Goal: Task Accomplishment & Management: Manage account settings

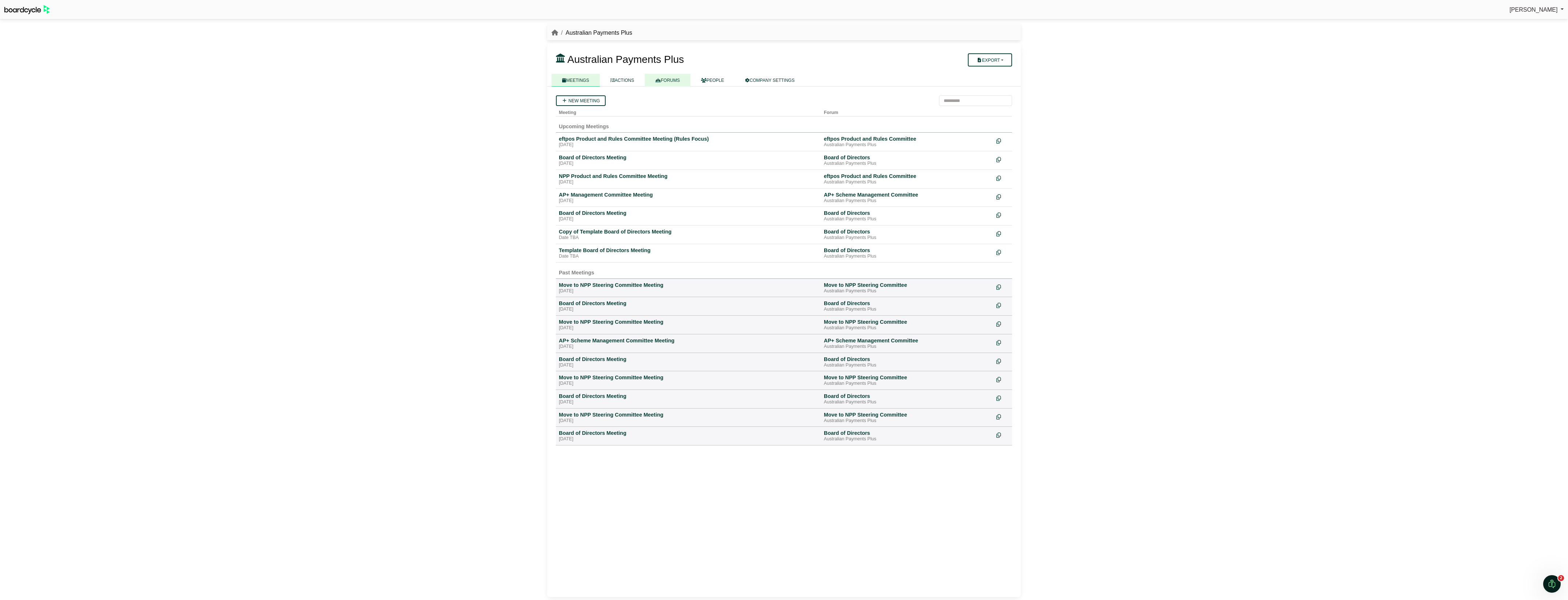
click at [672, 81] on link "FORUMS" at bounding box center [667, 80] width 46 height 13
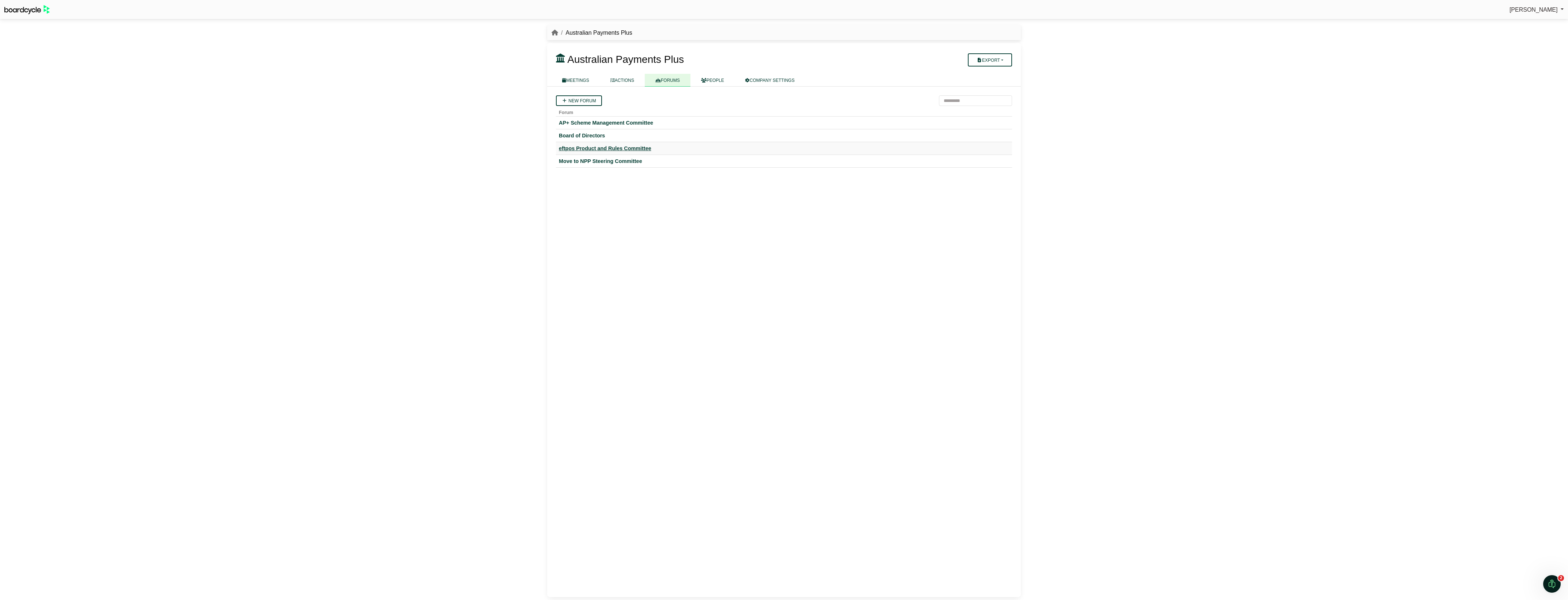
click at [604, 149] on div "eftpos Product and Rules Committee" at bounding box center [784, 148] width 450 height 6
click at [615, 158] on div "NPP Product and Rules Committee Meeting" at bounding box center [690, 157] width 262 height 6
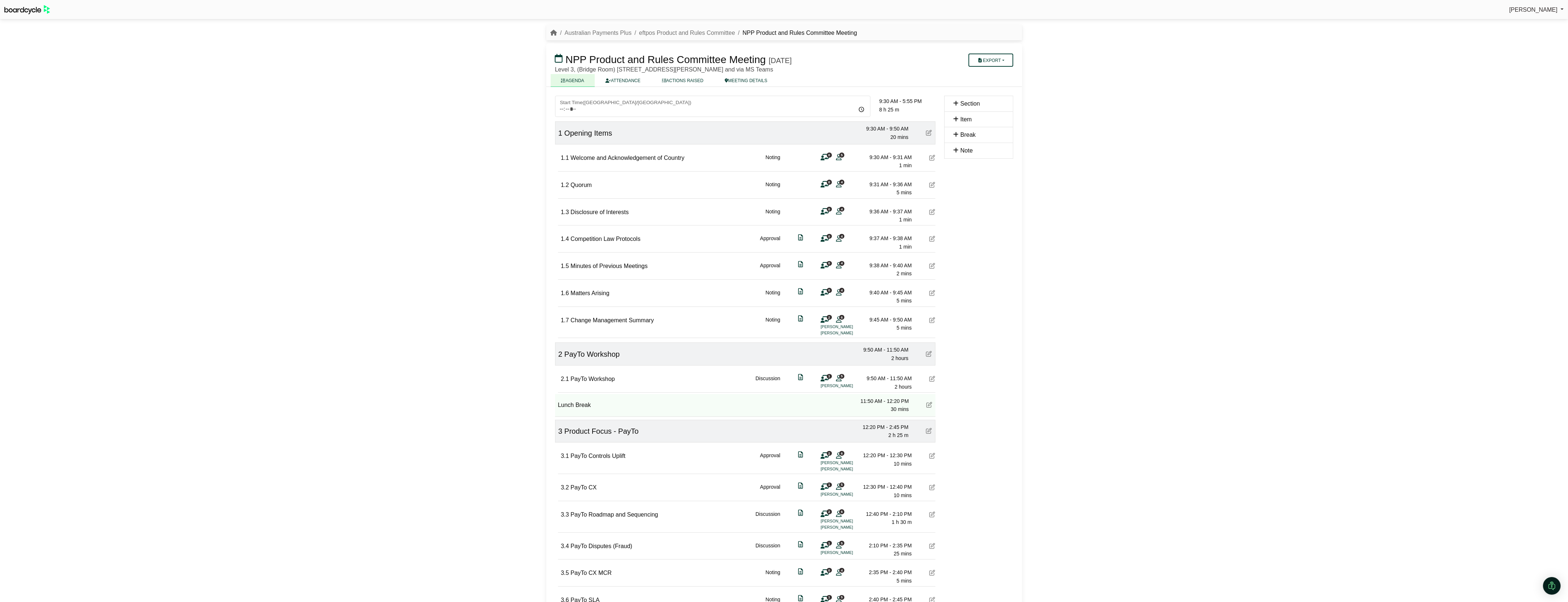
click at [932, 291] on icon at bounding box center [932, 293] width 5 height 5
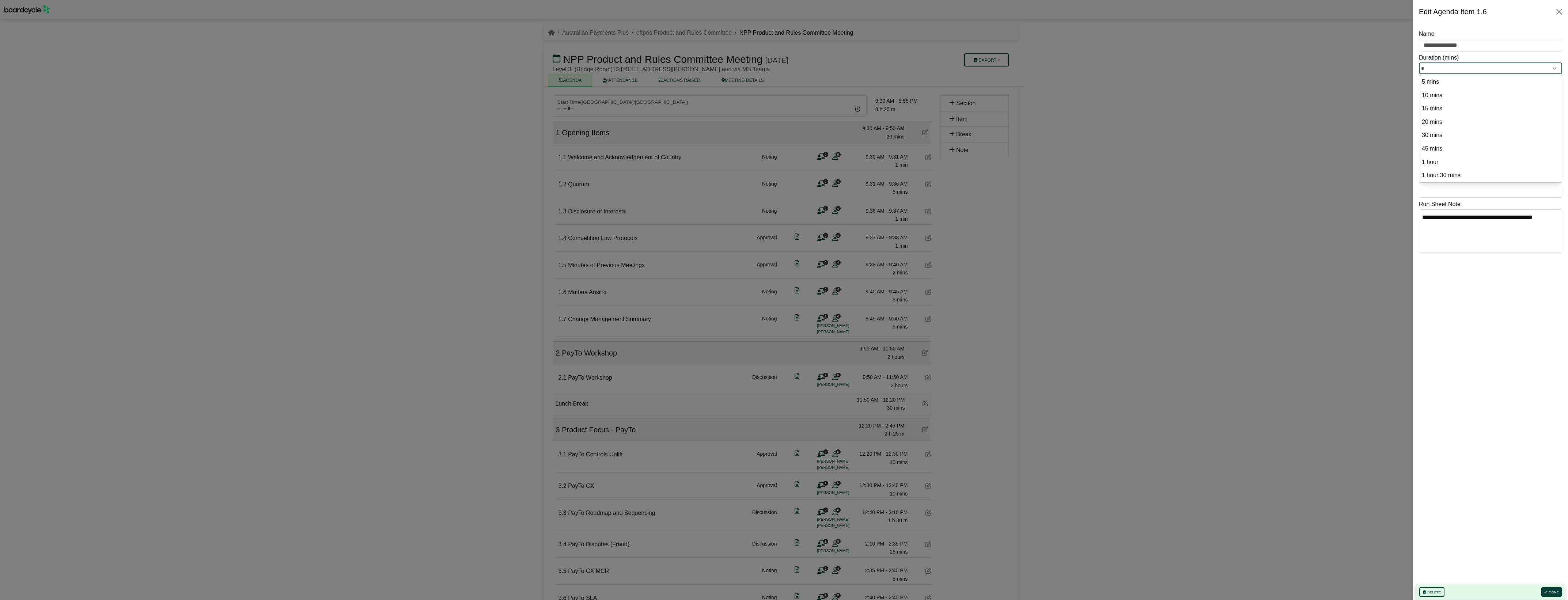
drag, startPoint x: 1417, startPoint y: 66, endPoint x: 1404, endPoint y: 65, distance: 13.0
click at [1404, 65] on body "Stephen Tudjman Sign Out Australian Payments Plus eftpos Product and Rules Comm…" at bounding box center [784, 300] width 1568 height 600
type input "*"
click at [1554, 589] on button "Done" at bounding box center [1551, 592] width 21 height 10
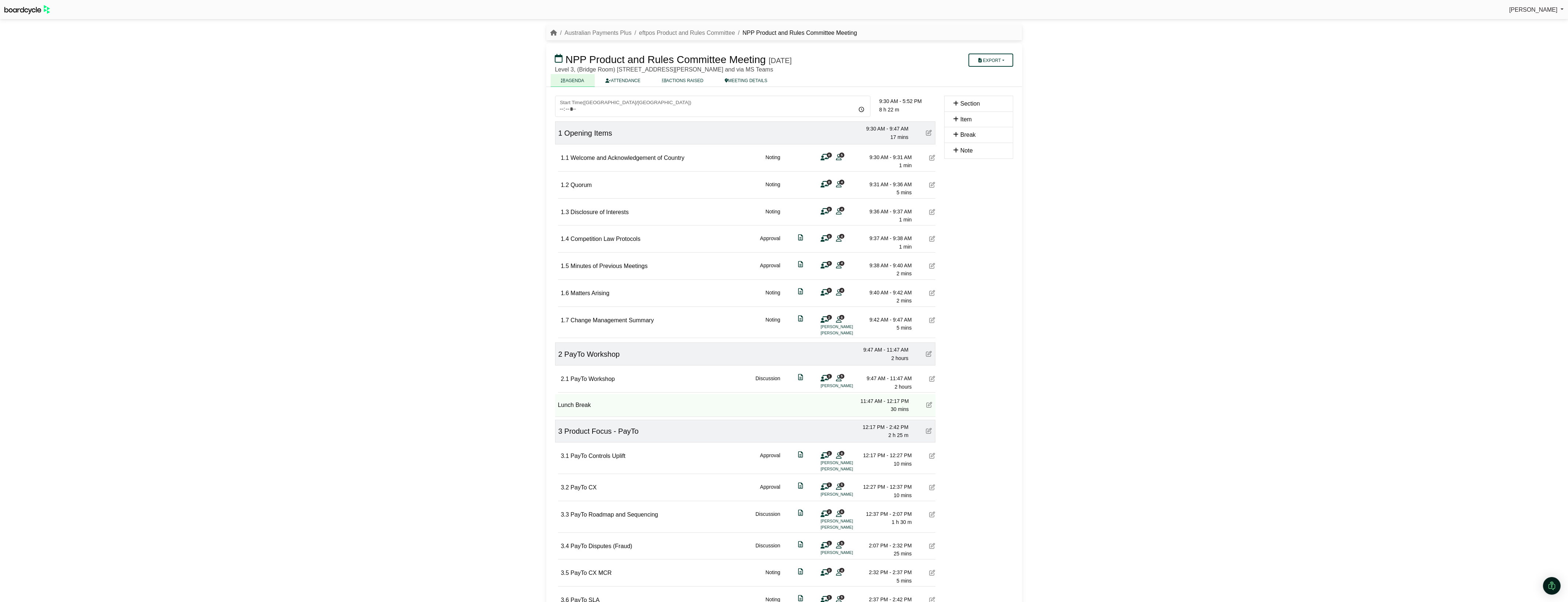
click at [931, 320] on icon at bounding box center [932, 320] width 5 height 5
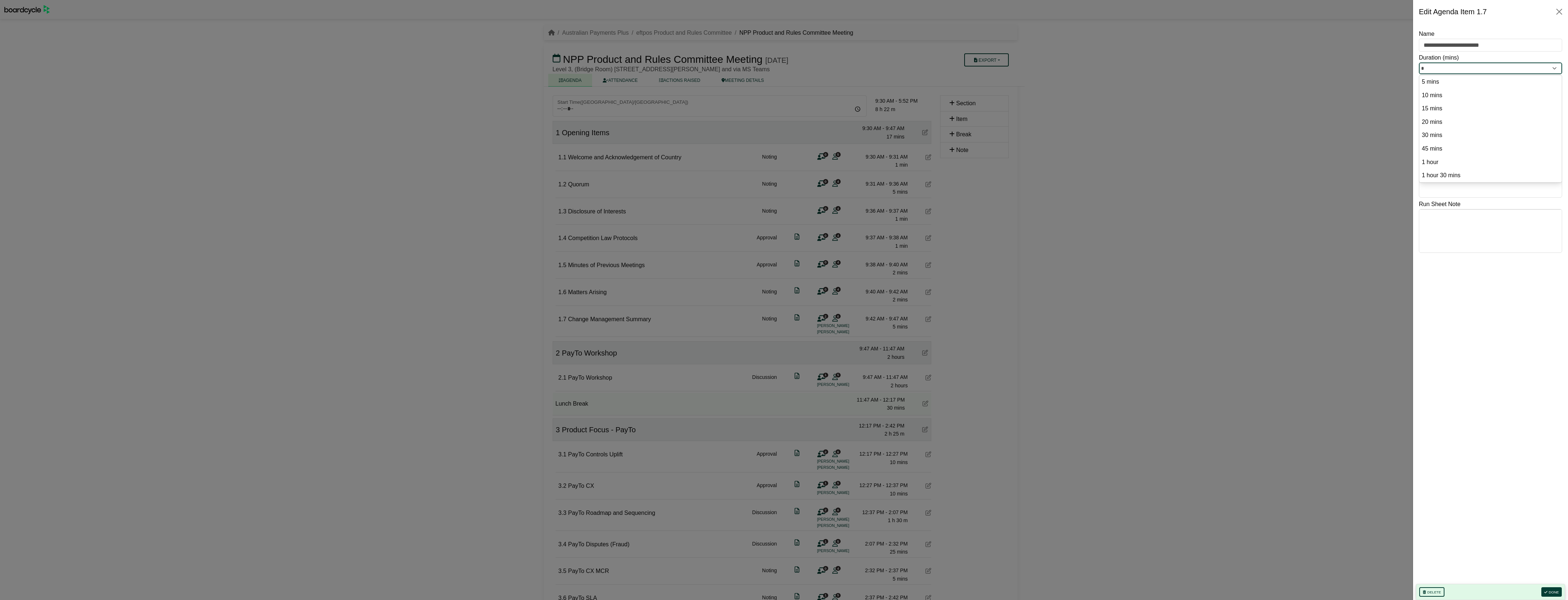
drag, startPoint x: 1450, startPoint y: 69, endPoint x: 1402, endPoint y: 68, distance: 48.0
click at [1402, 68] on body "Stephen Tudjman Sign Out Australian Payments Plus eftpos Product and Rules Comm…" at bounding box center [784, 300] width 1568 height 600
type input "*"
click at [1552, 591] on button "Done" at bounding box center [1551, 592] width 21 height 10
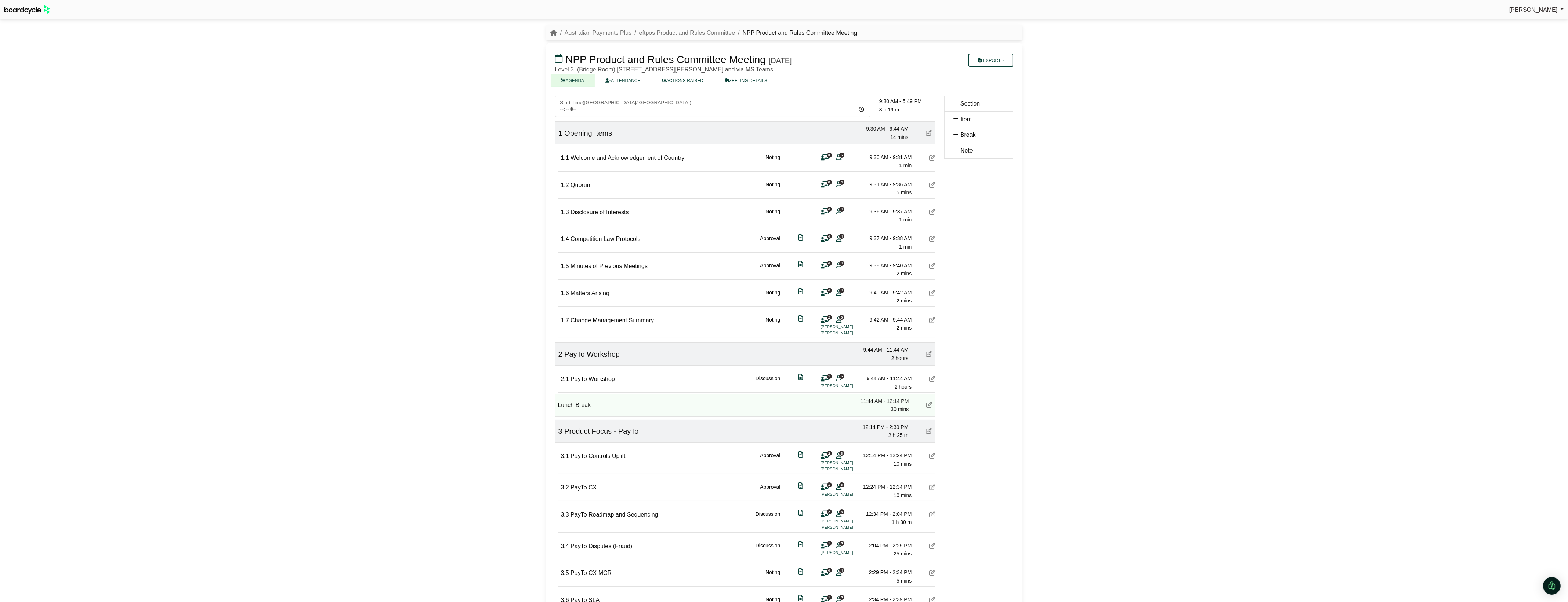
click at [931, 265] on icon at bounding box center [932, 266] width 5 height 5
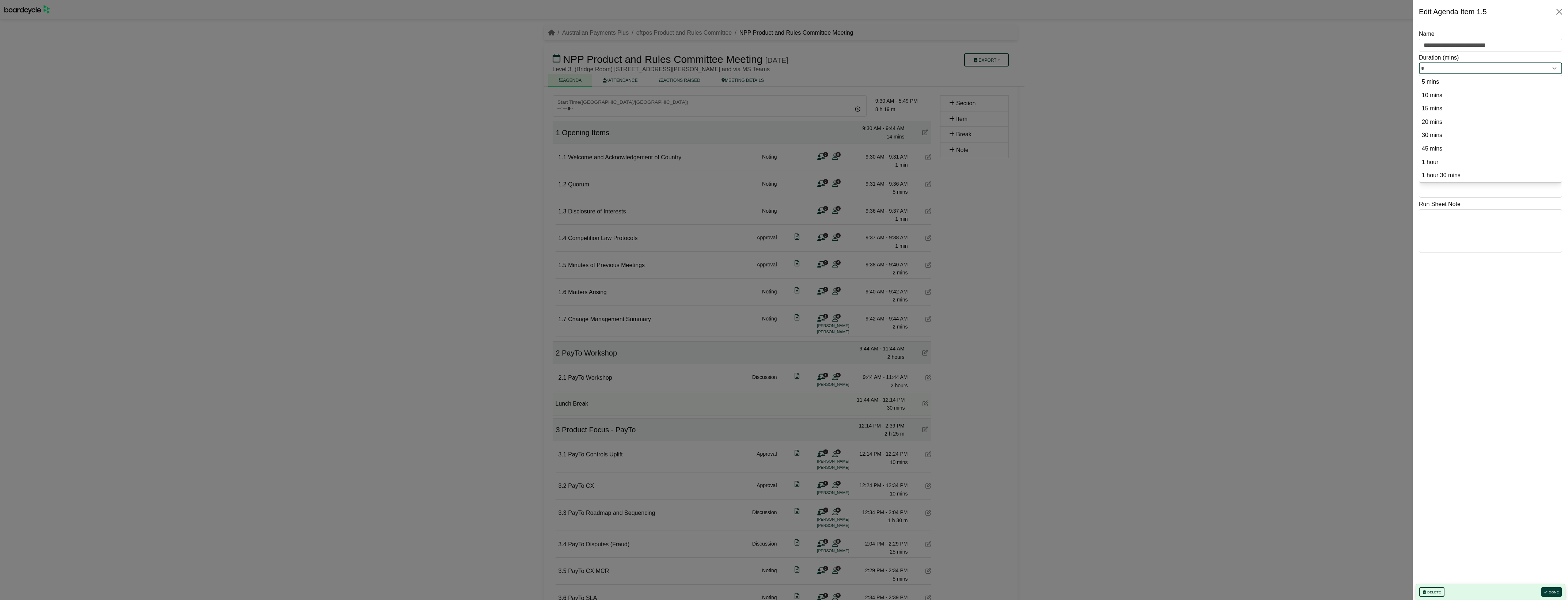
drag, startPoint x: 1429, startPoint y: 67, endPoint x: 1408, endPoint y: 67, distance: 21.0
click at [1408, 67] on body "Stephen Tudjman Sign Out Australian Payments Plus eftpos Product and Rules Comm…" at bounding box center [784, 300] width 1568 height 600
type input "*"
click at [1552, 595] on button "Done" at bounding box center [1551, 592] width 21 height 10
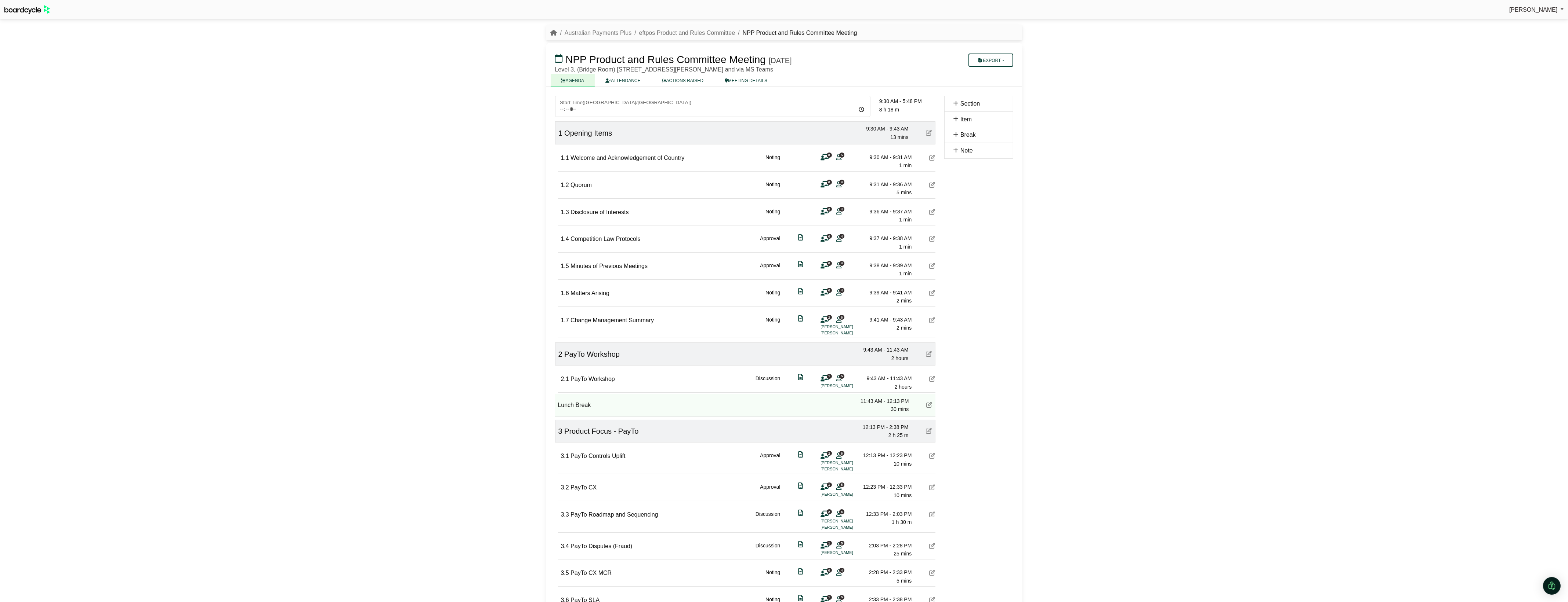
click at [931, 293] on icon at bounding box center [932, 293] width 5 height 5
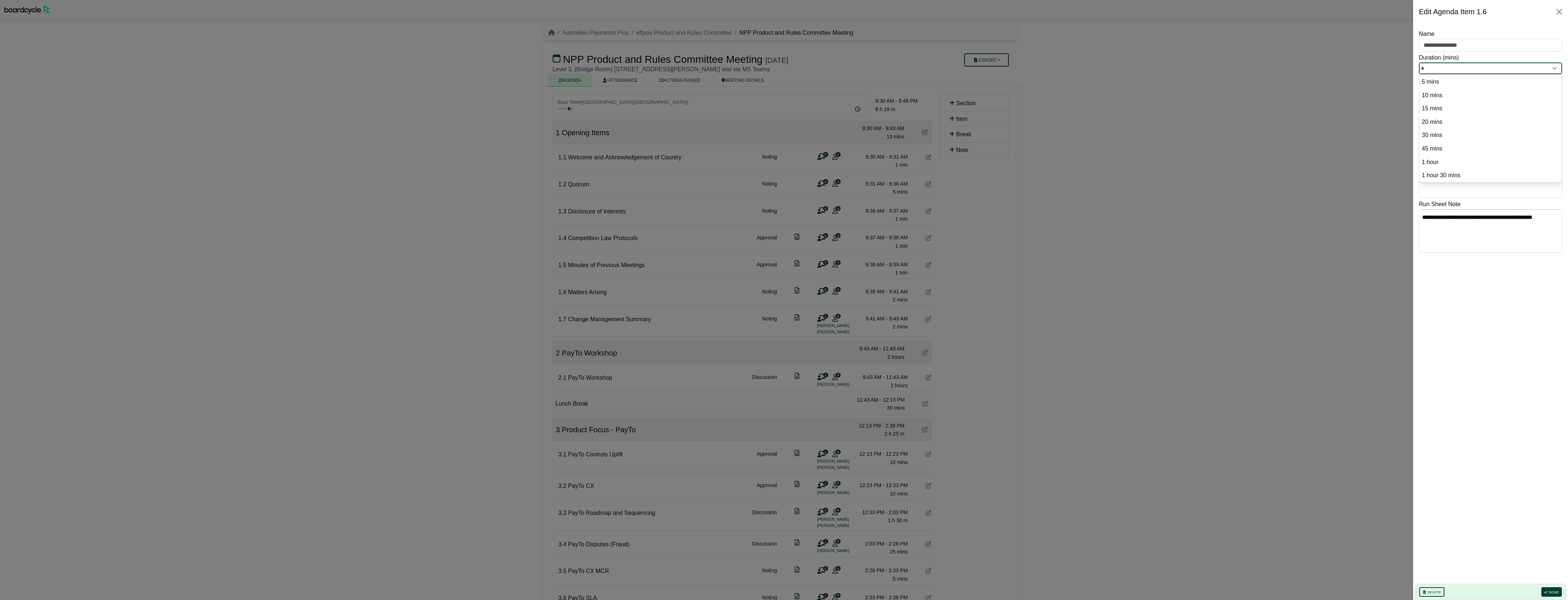
drag, startPoint x: 1435, startPoint y: 64, endPoint x: 1415, endPoint y: 66, distance: 20.1
click at [1415, 66] on div "**********" at bounding box center [1490, 312] width 155 height 577
type input "*"
click at [1554, 591] on button "Done" at bounding box center [1551, 592] width 21 height 10
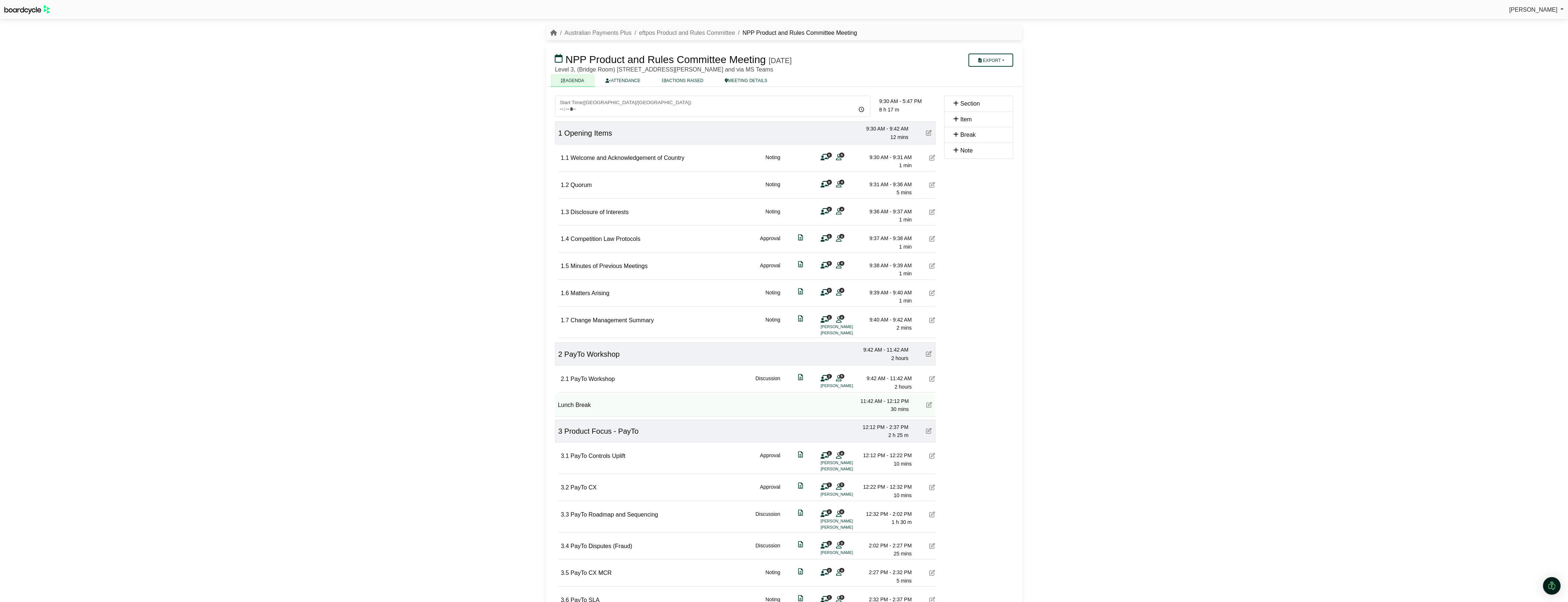
click at [933, 240] on icon at bounding box center [932, 239] width 5 height 5
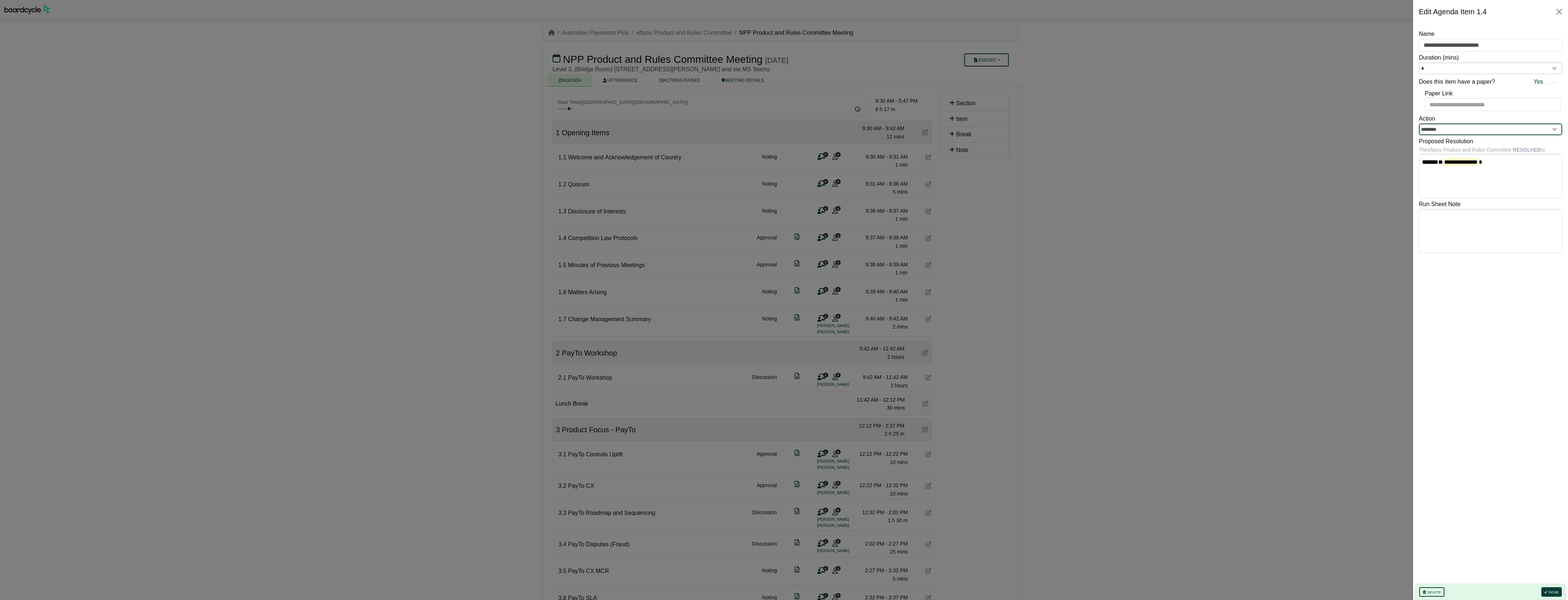
click at [1448, 130] on input "********" at bounding box center [1490, 129] width 143 height 12
click at [1441, 166] on li "Noting" at bounding box center [1490, 169] width 142 height 14
type input "******"
click at [1552, 588] on button "Done" at bounding box center [1551, 592] width 21 height 10
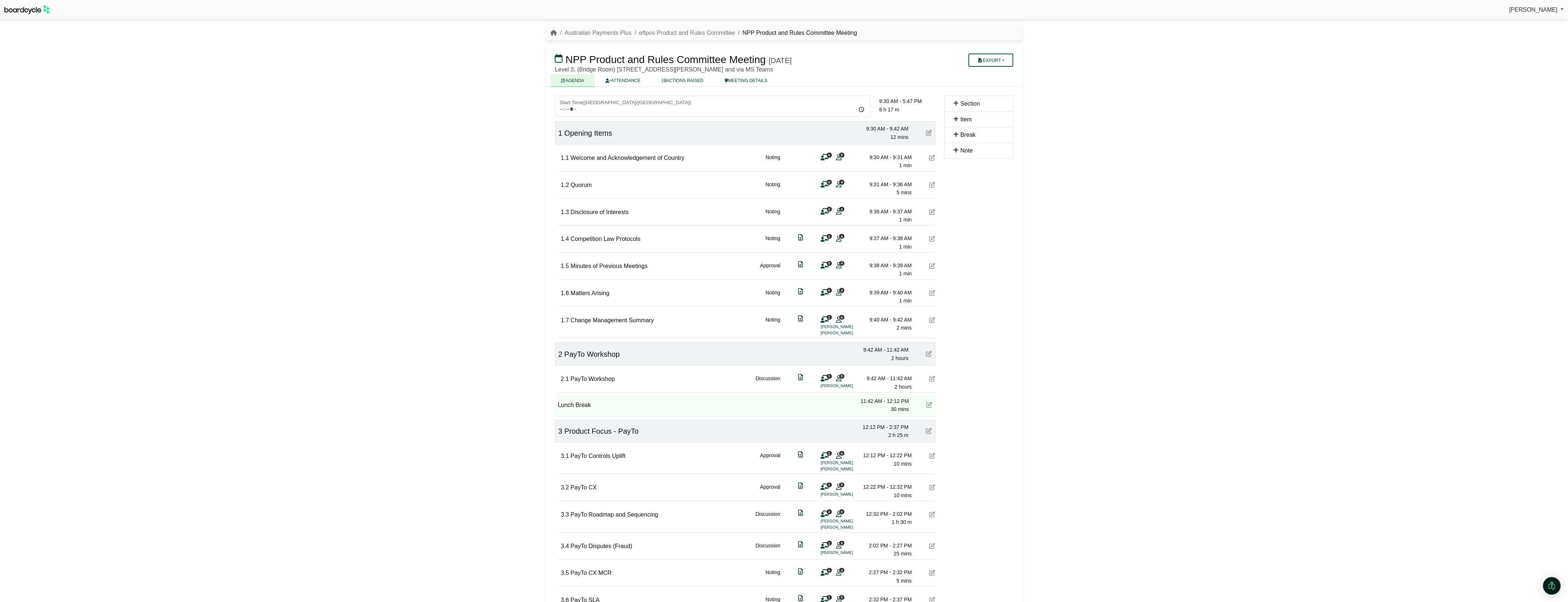
click at [932, 320] on icon at bounding box center [932, 320] width 5 height 5
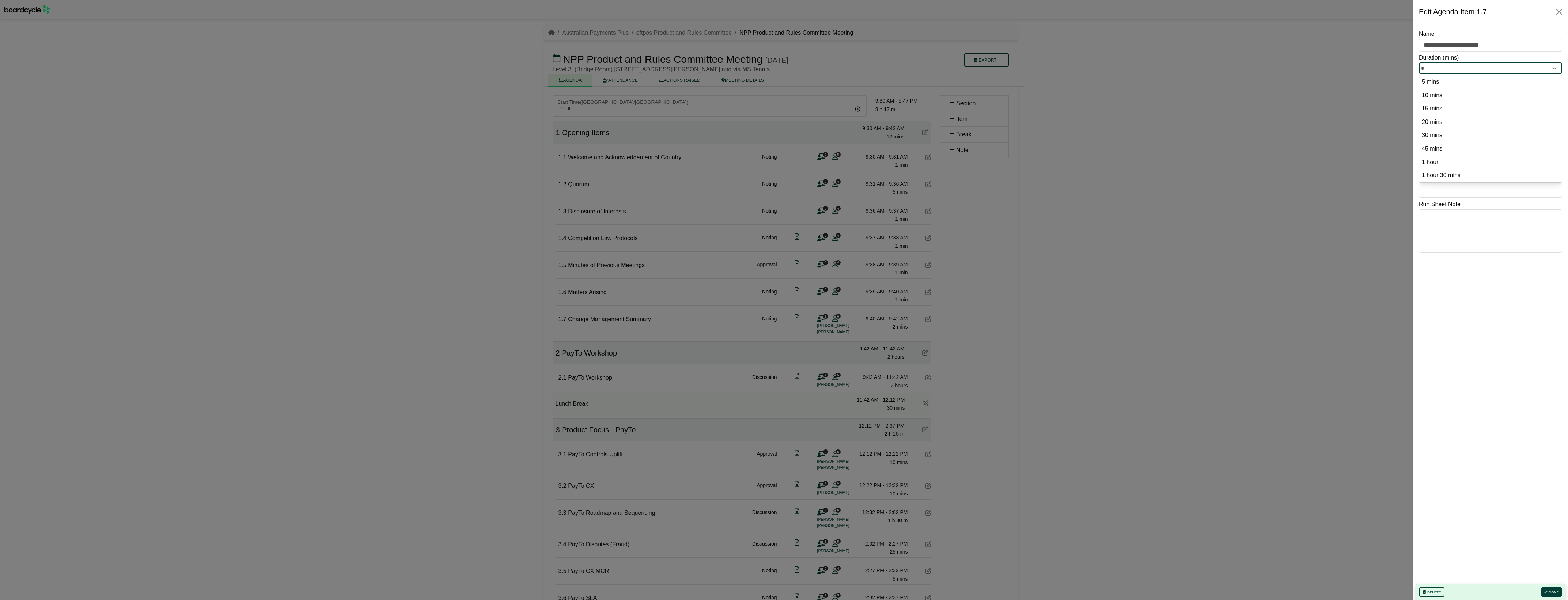
drag, startPoint x: 1438, startPoint y: 67, endPoint x: 1414, endPoint y: 69, distance: 24.1
click at [1414, 68] on div "**********" at bounding box center [1490, 312] width 155 height 577
type input "*"
click at [1549, 592] on button "Done" at bounding box center [1551, 592] width 21 height 10
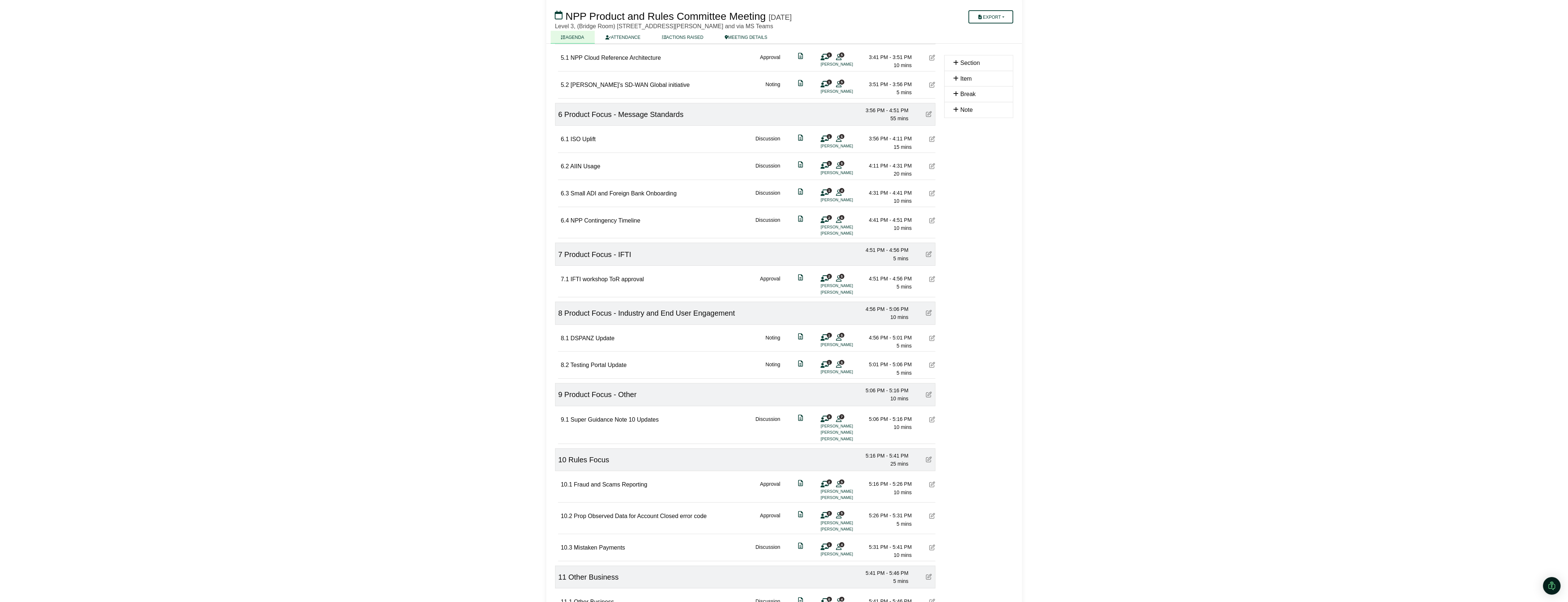
scroll to position [688, 0]
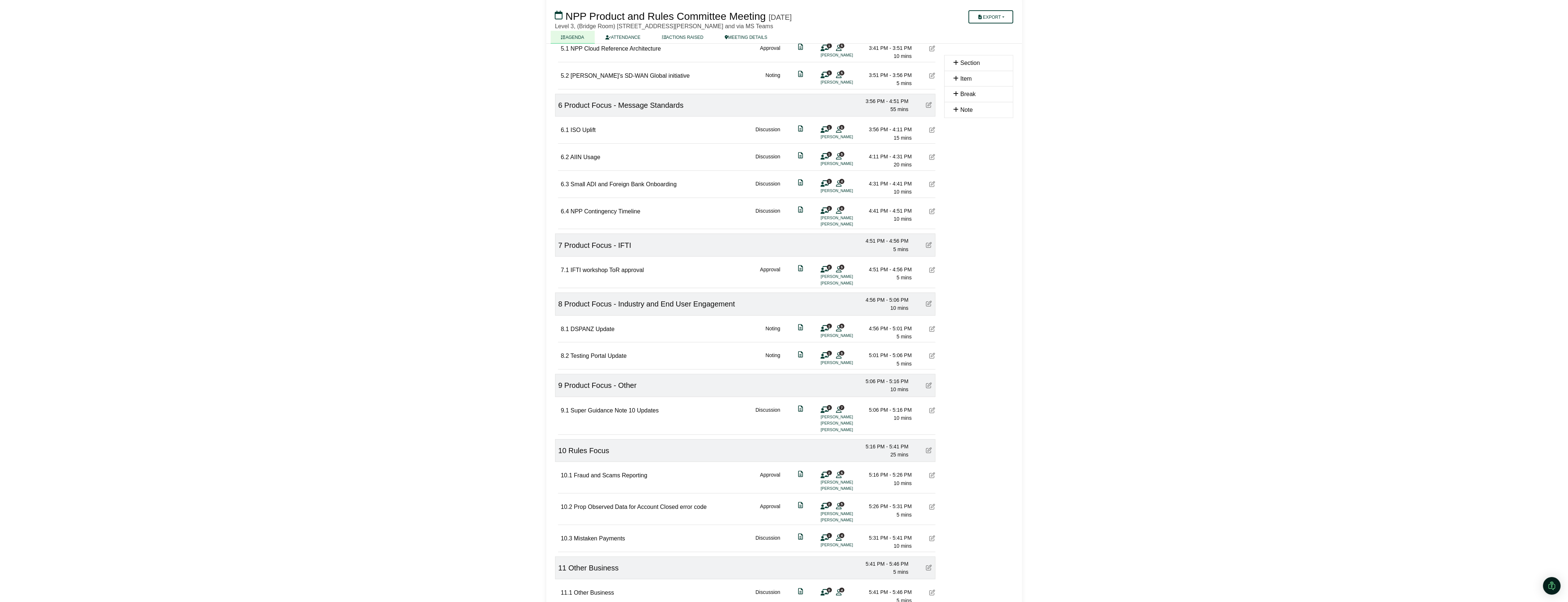
click at [930, 329] on icon at bounding box center [932, 329] width 5 height 5
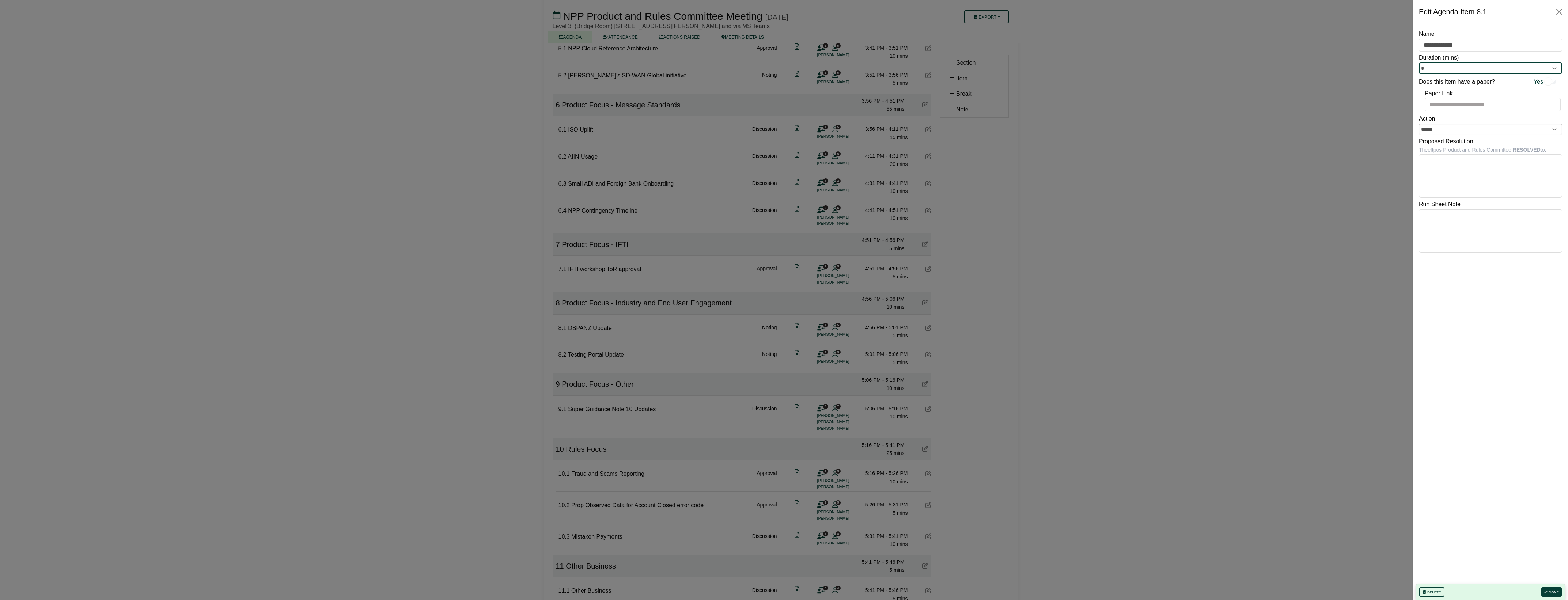
click at [1473, 67] on input "*" at bounding box center [1490, 68] width 143 height 12
type input "*"
click at [1549, 595] on button "Done" at bounding box center [1551, 592] width 21 height 10
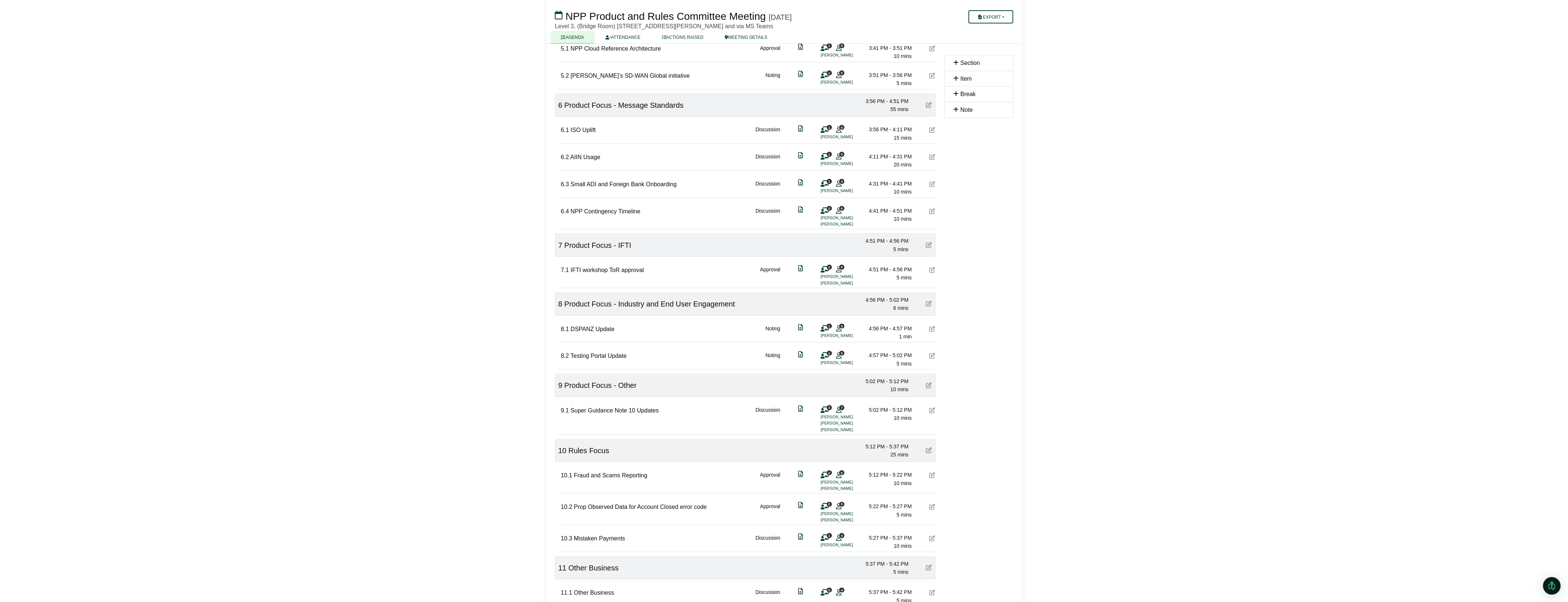
click at [932, 358] on icon at bounding box center [932, 356] width 5 height 5
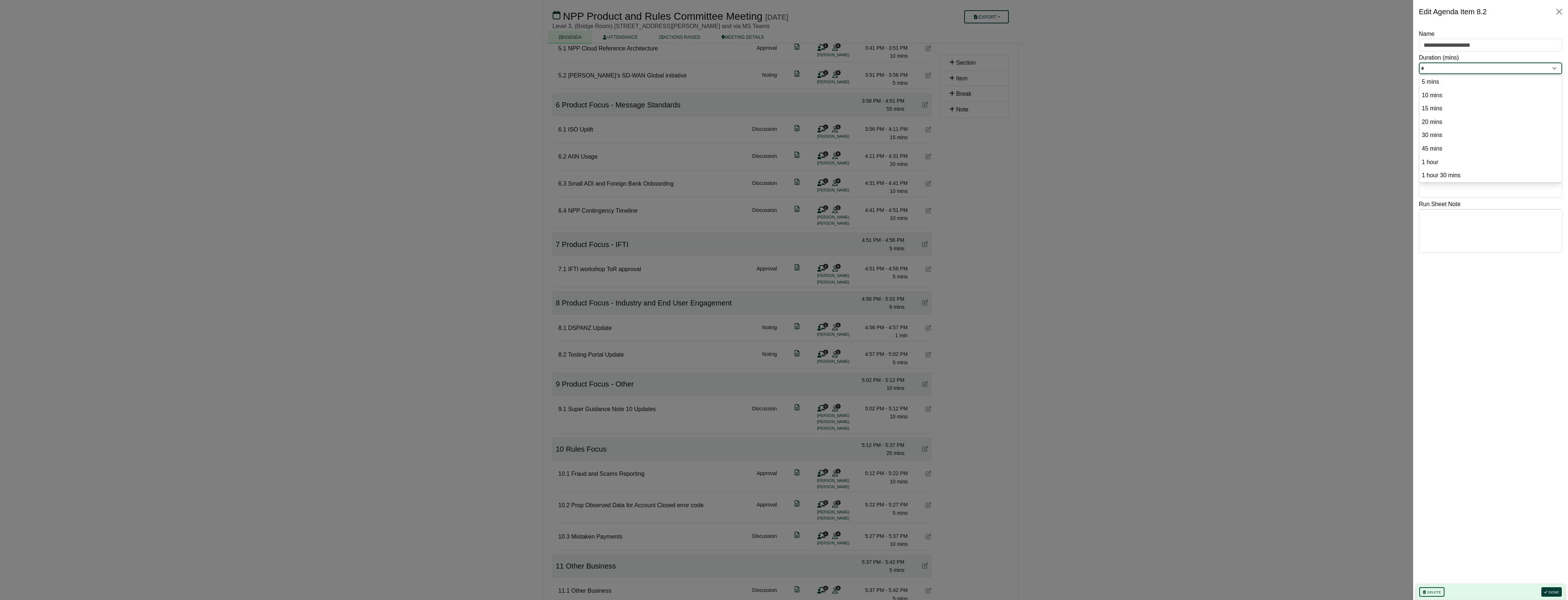
drag, startPoint x: 1452, startPoint y: 68, endPoint x: 1376, endPoint y: 73, distance: 76.2
type input "*"
click at [1552, 591] on button "Done" at bounding box center [1551, 592] width 21 height 10
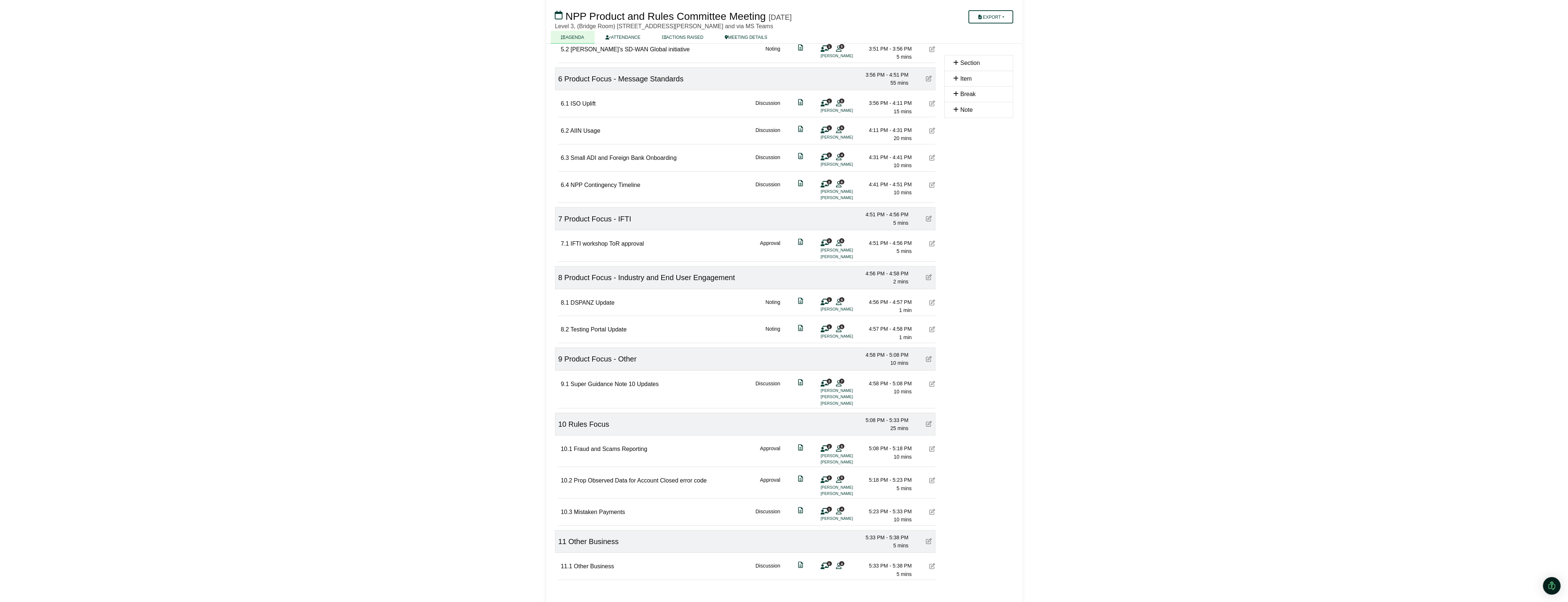
scroll to position [738, 0]
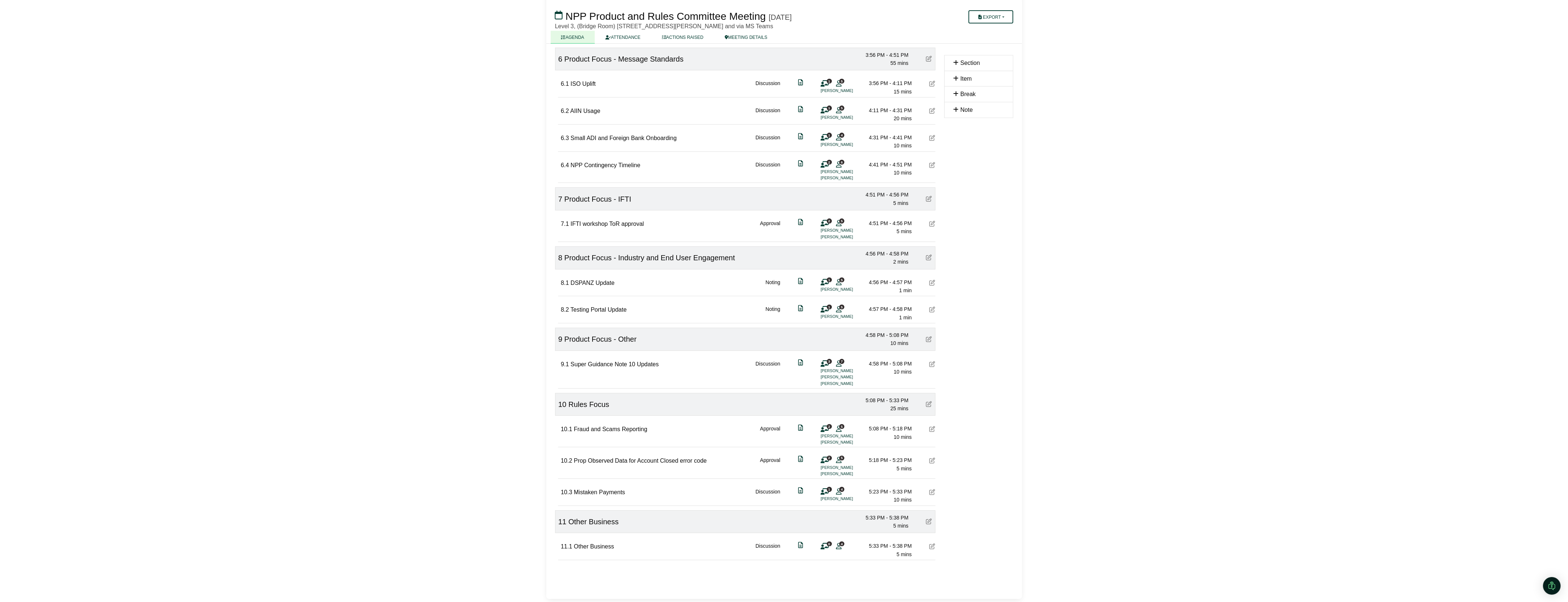
click at [932, 429] on icon at bounding box center [932, 429] width 5 height 5
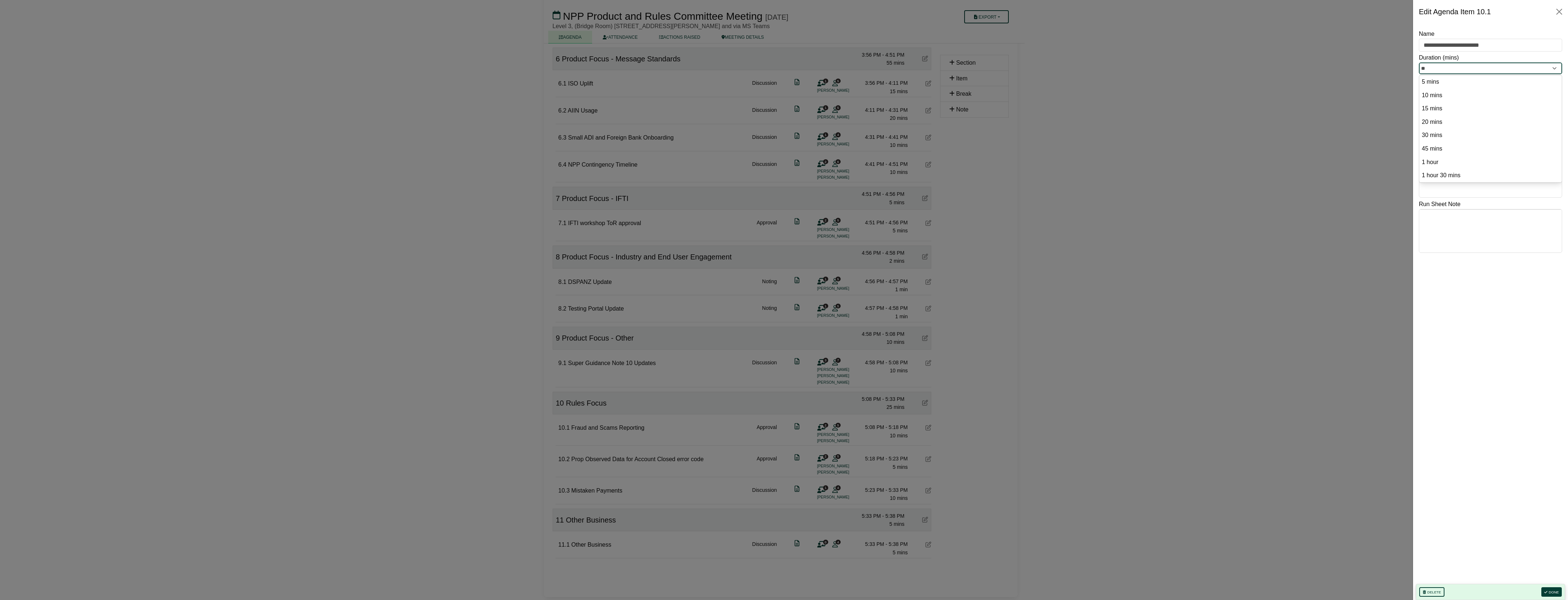
drag, startPoint x: 1466, startPoint y: 69, endPoint x: 1424, endPoint y: 67, distance: 42.0
click at [1424, 67] on input "**" at bounding box center [1490, 68] width 143 height 12
click at [1426, 81] on option "5 mins" at bounding box center [1490, 82] width 139 height 10
type input "*"
click at [1551, 595] on button "Done" at bounding box center [1551, 592] width 21 height 10
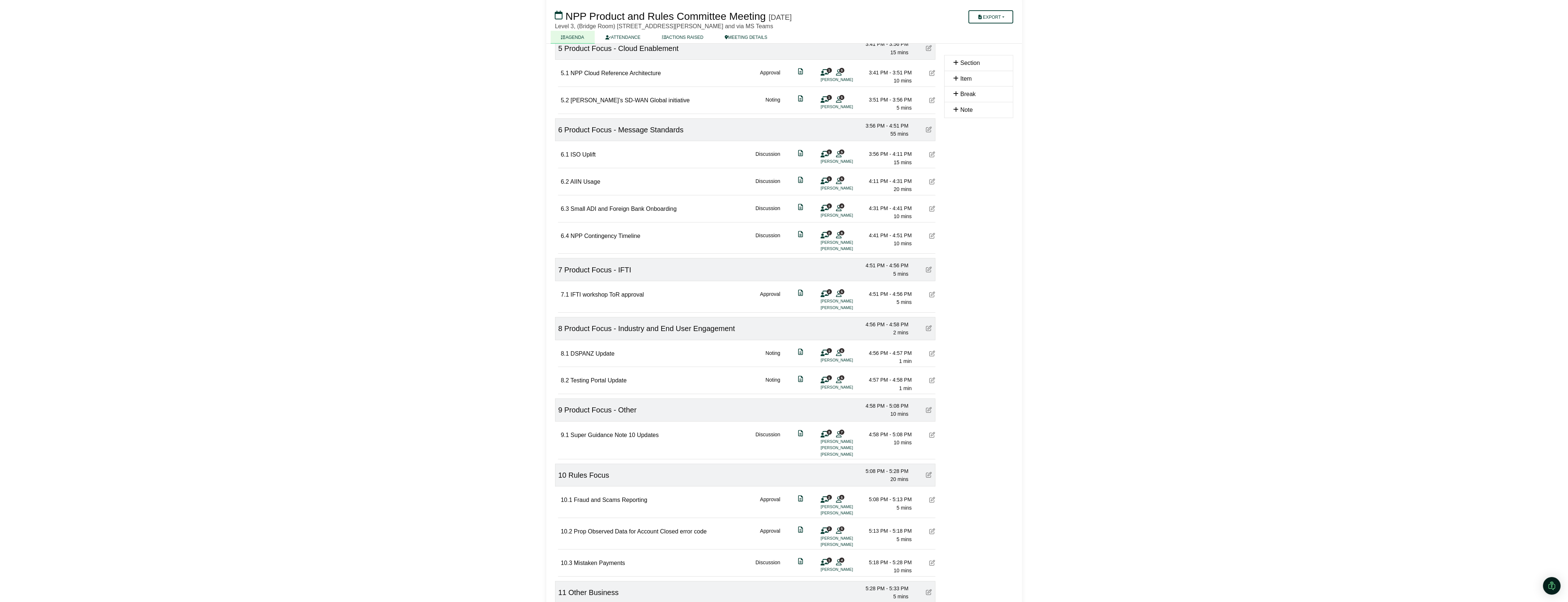
scroll to position [646, 0]
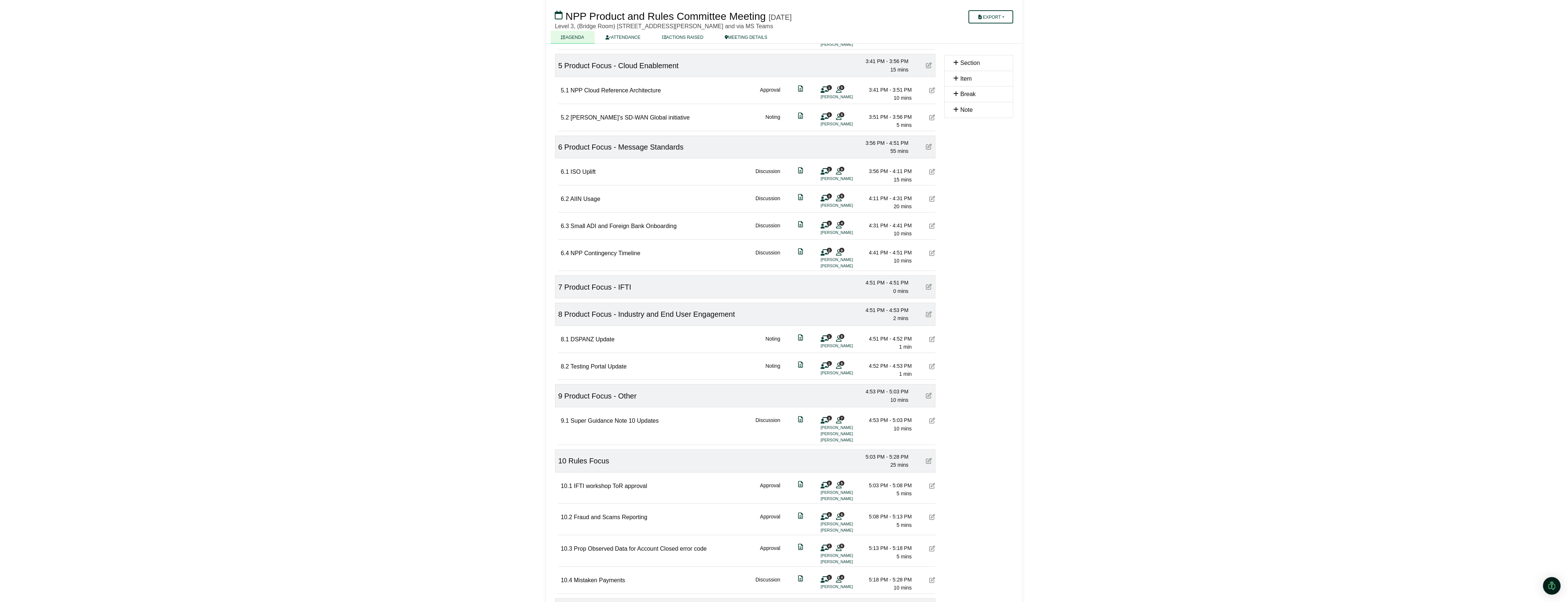
click at [926, 289] on icon at bounding box center [928, 287] width 5 height 5
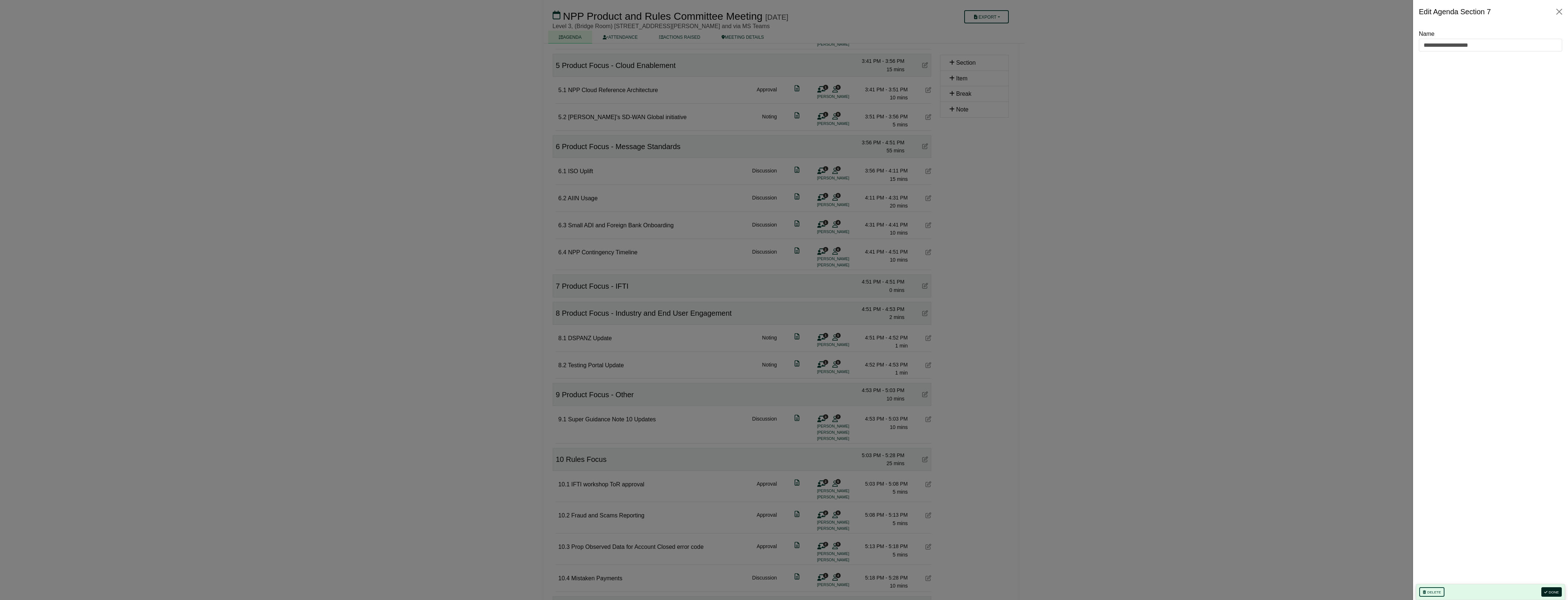
click at [1556, 593] on button "Done" at bounding box center [1551, 592] width 21 height 10
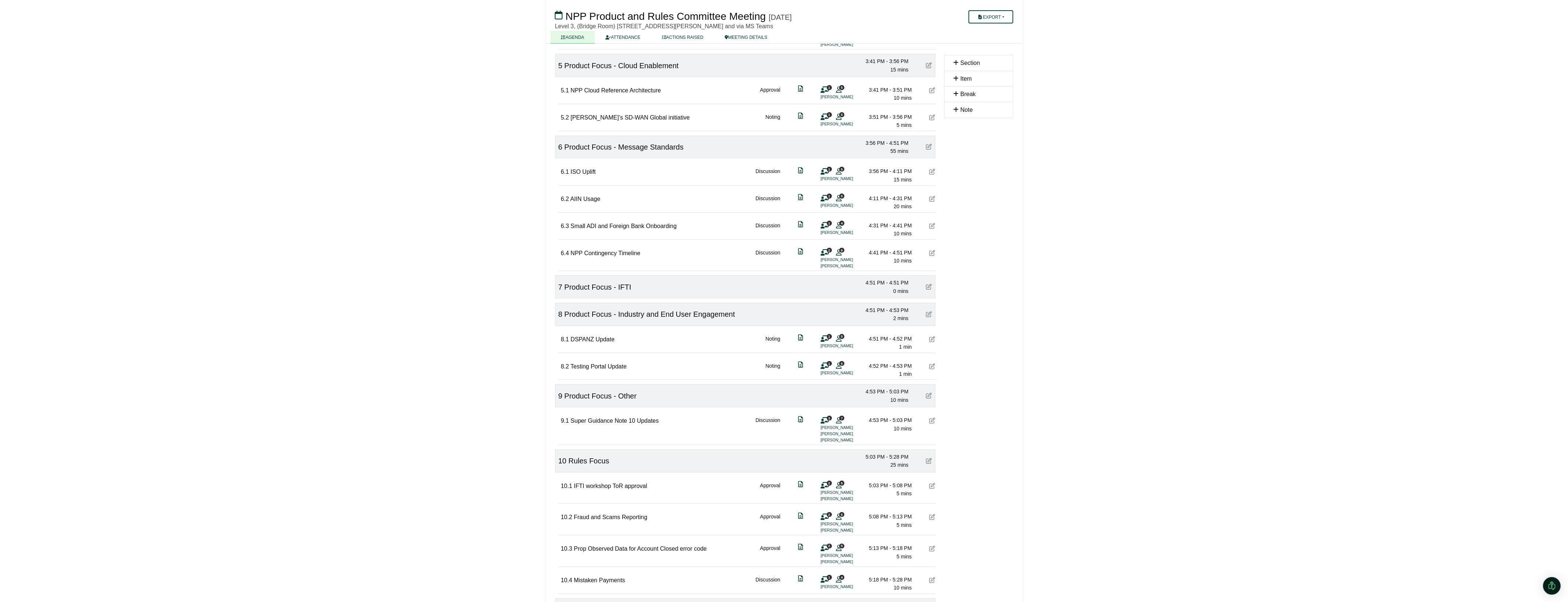
drag, startPoint x: 630, startPoint y: 287, endPoint x: 931, endPoint y: 291, distance: 301.0
click at [931, 290] on icon at bounding box center [928, 287] width 5 height 5
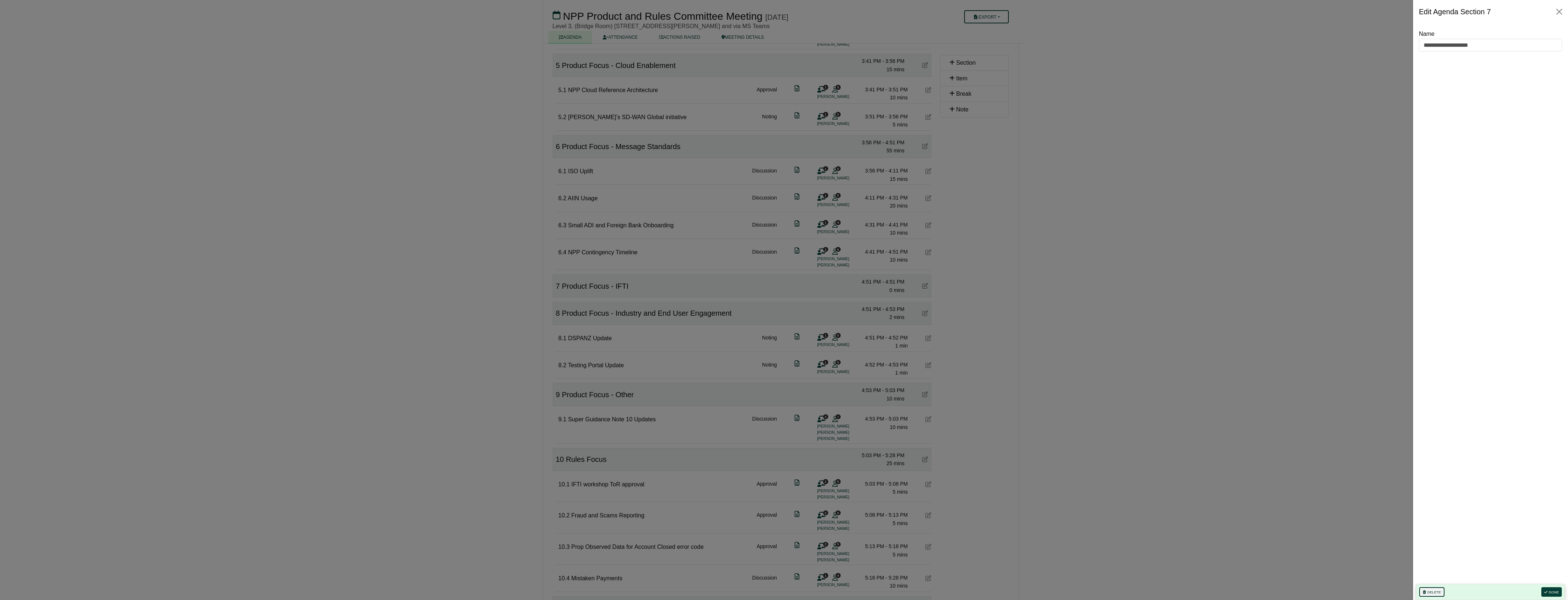
click at [1432, 592] on button "Delete" at bounding box center [1432, 592] width 25 height 10
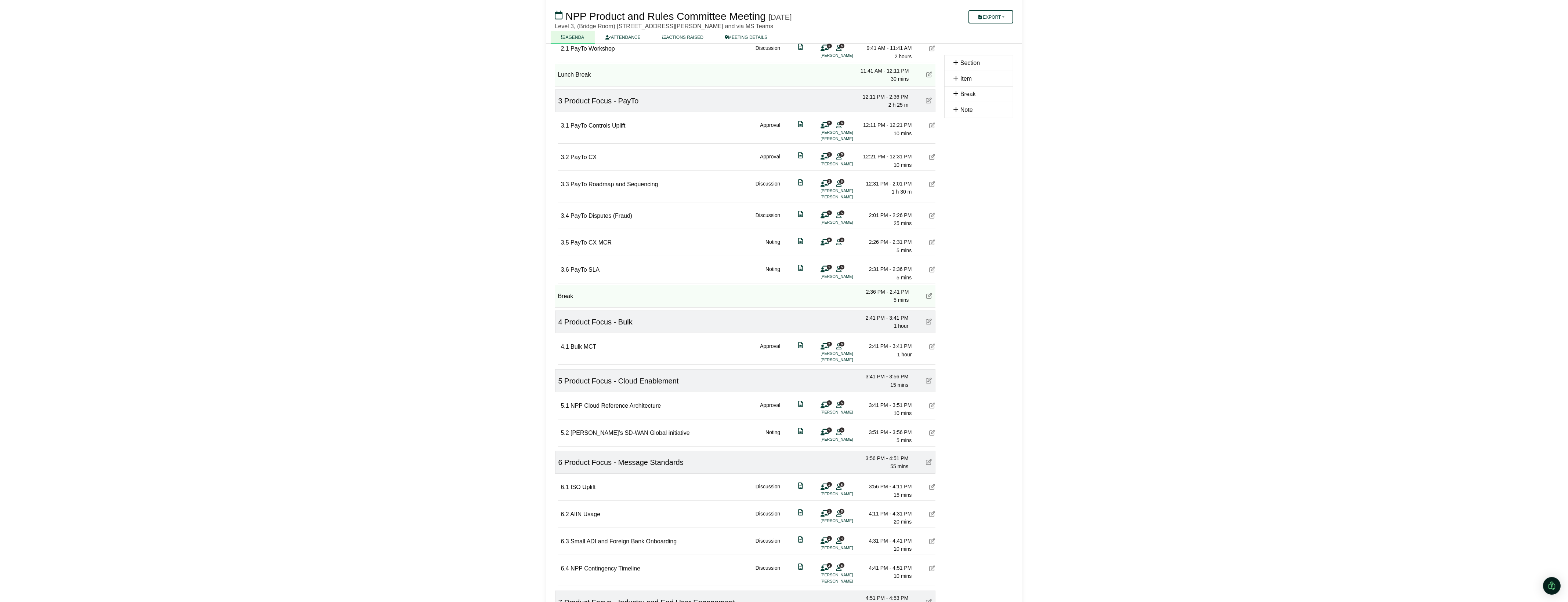
scroll to position [321, 0]
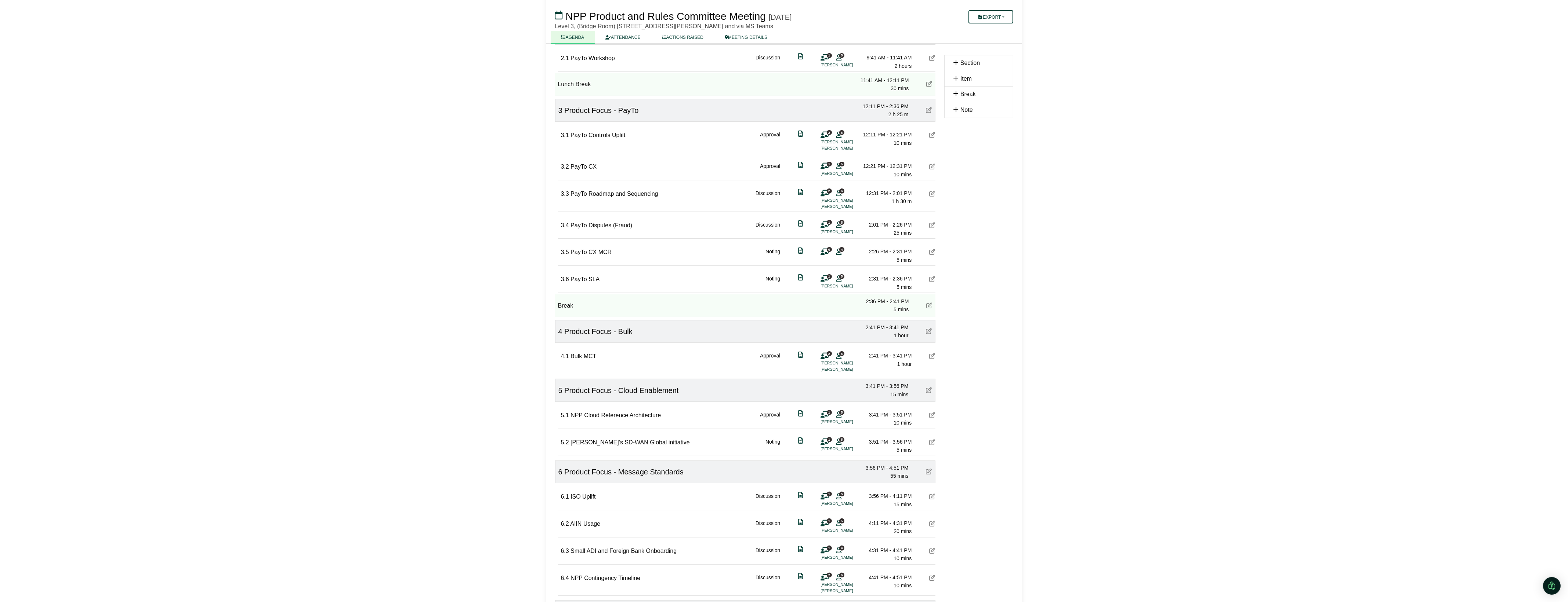
click at [932, 248] on div "3.5 PayTo CX MCR Noting 0 4 2:26 PM - 2:31 PM 5 mins" at bounding box center [747, 252] width 374 height 25
click at [932, 253] on icon at bounding box center [932, 252] width 5 height 5
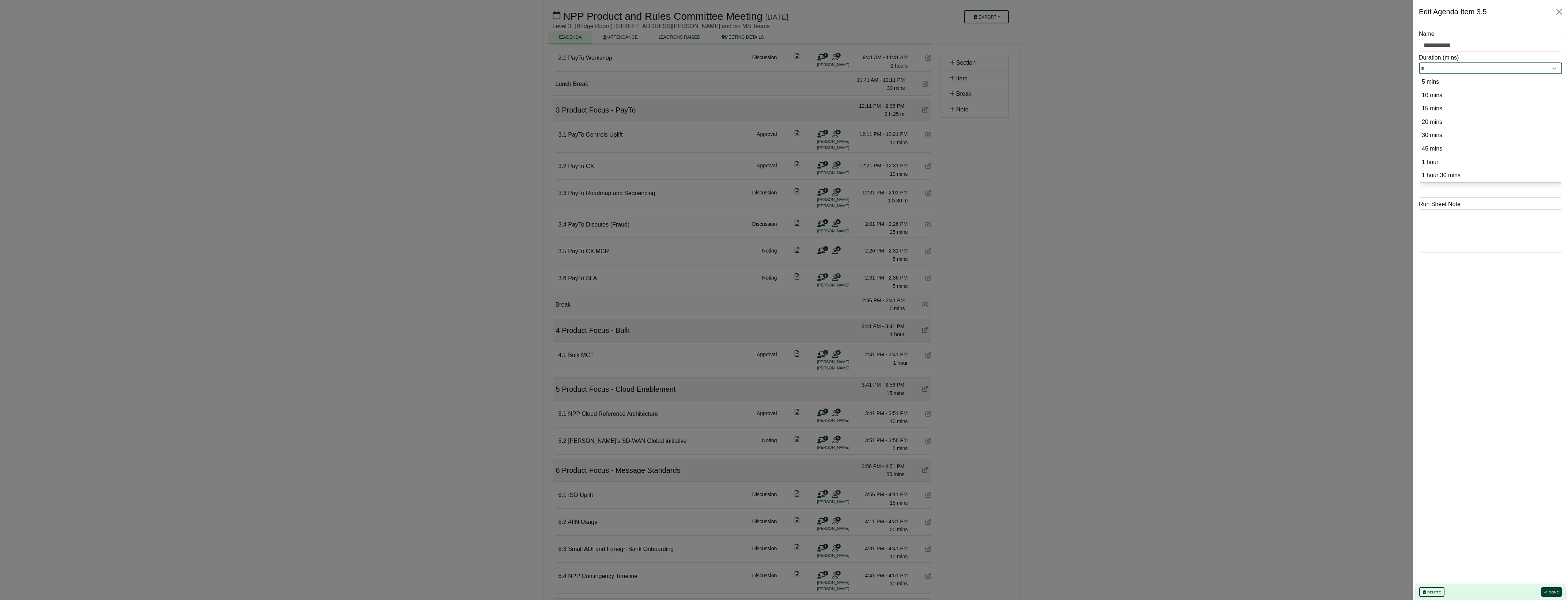
drag, startPoint x: 1420, startPoint y: 68, endPoint x: 1412, endPoint y: 69, distance: 8.1
click at [1417, 69] on div "**********" at bounding box center [1490, 312] width 155 height 577
type input "*"
click at [1554, 589] on button "Done" at bounding box center [1551, 592] width 21 height 10
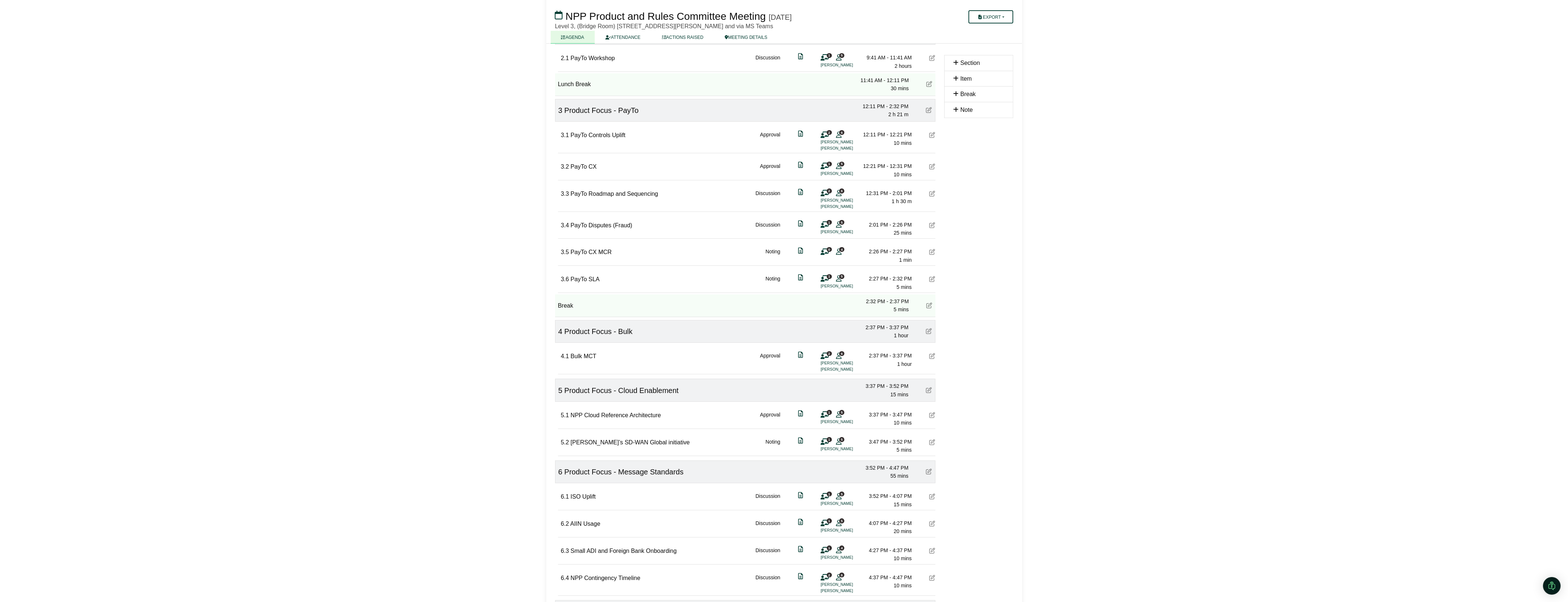
click at [932, 279] on icon at bounding box center [932, 279] width 5 height 5
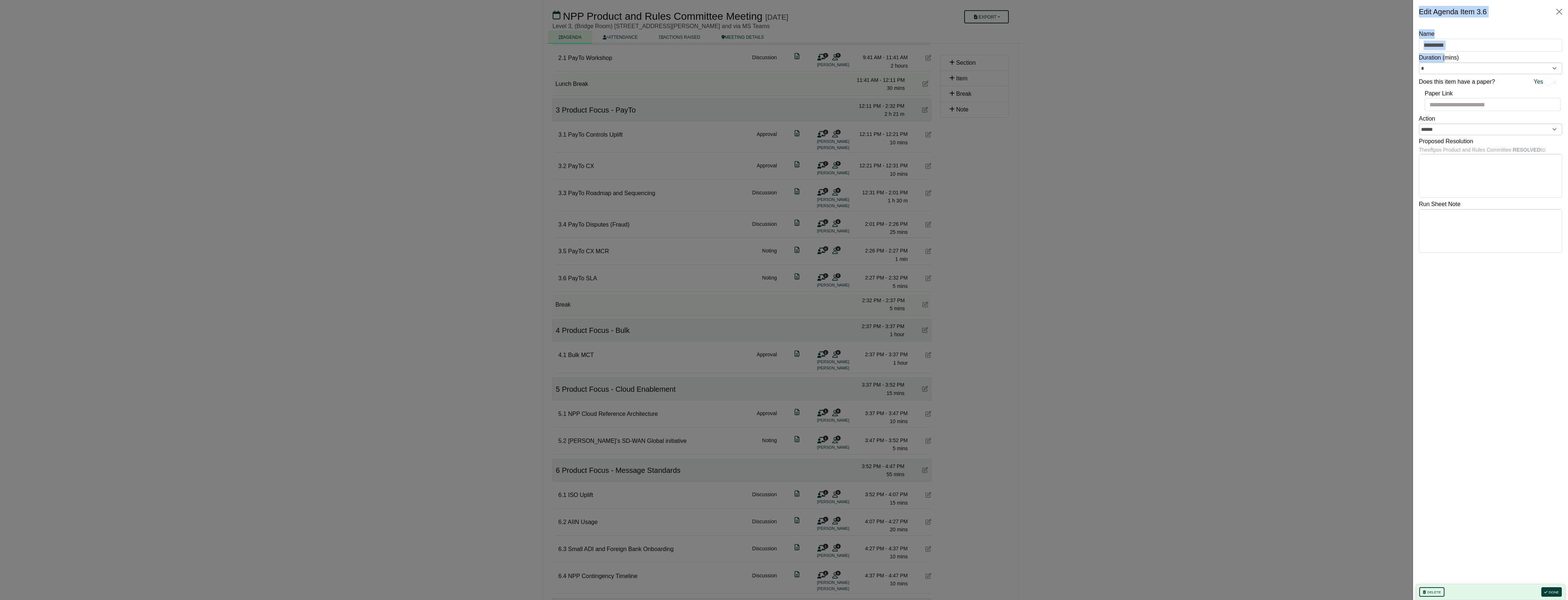
drag, startPoint x: 1445, startPoint y: 61, endPoint x: 1400, endPoint y: 65, distance: 45.2
drag, startPoint x: 1433, startPoint y: 69, endPoint x: 1408, endPoint y: 68, distance: 25.0
type input "*"
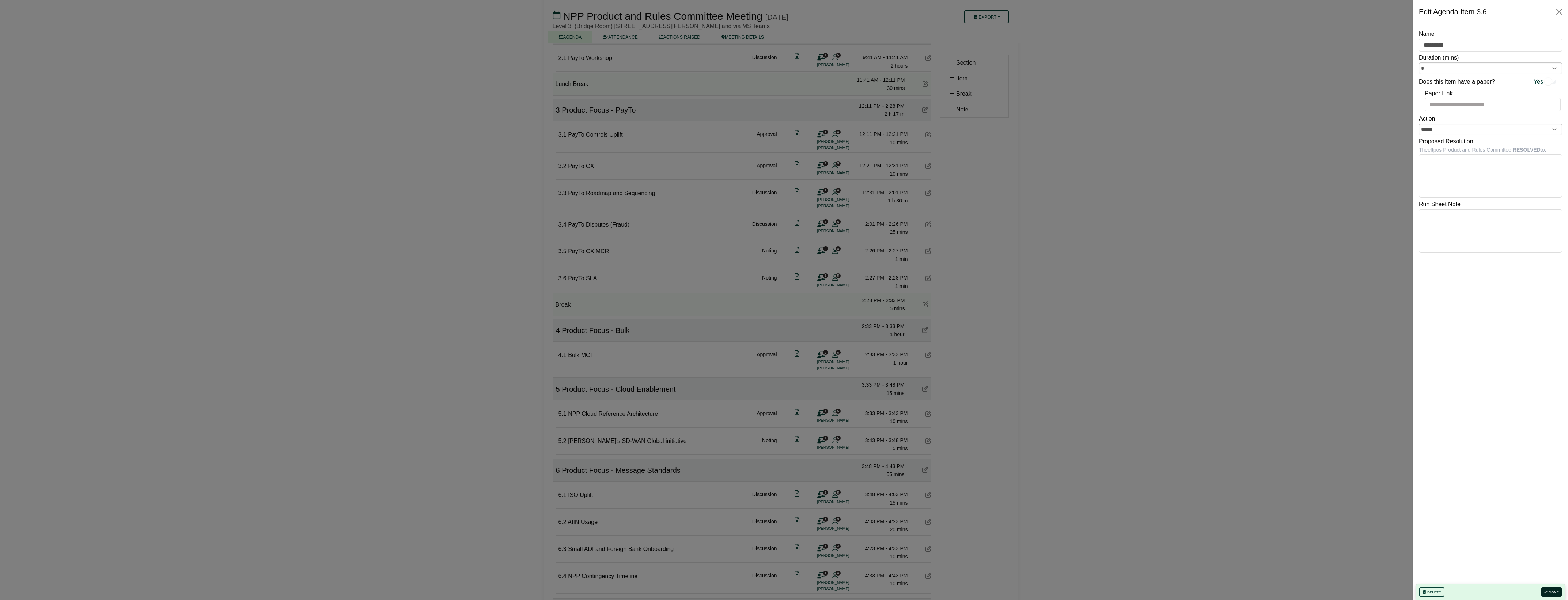
click at [1558, 592] on button "Done" at bounding box center [1551, 592] width 21 height 10
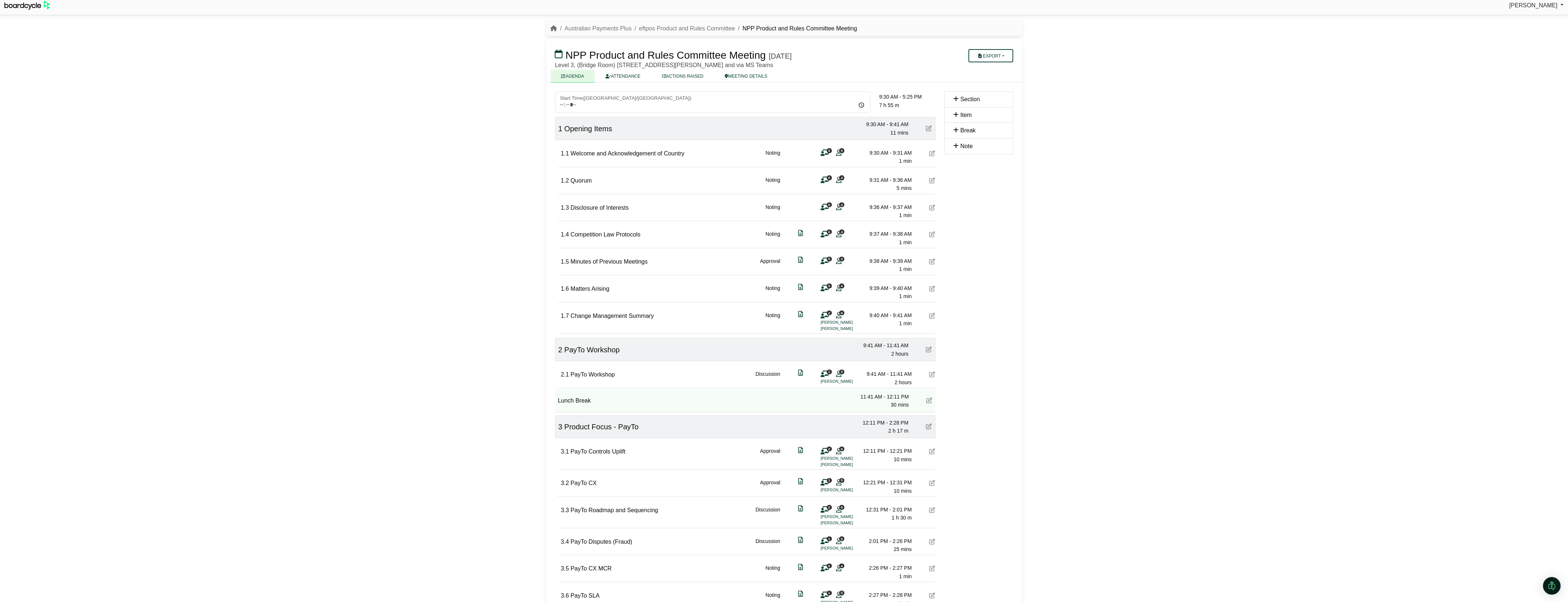
scroll to position [0, 0]
click at [996, 58] on button "Export" at bounding box center [990, 60] width 44 height 14
click at [989, 71] on link "Agenda" at bounding box center [1001, 72] width 64 height 11
click at [1173, 165] on div "Stephen Tudjman Sign Out Australian Payments Plus eftpos Product and Rules Comm…" at bounding box center [784, 301] width 1568 height 602
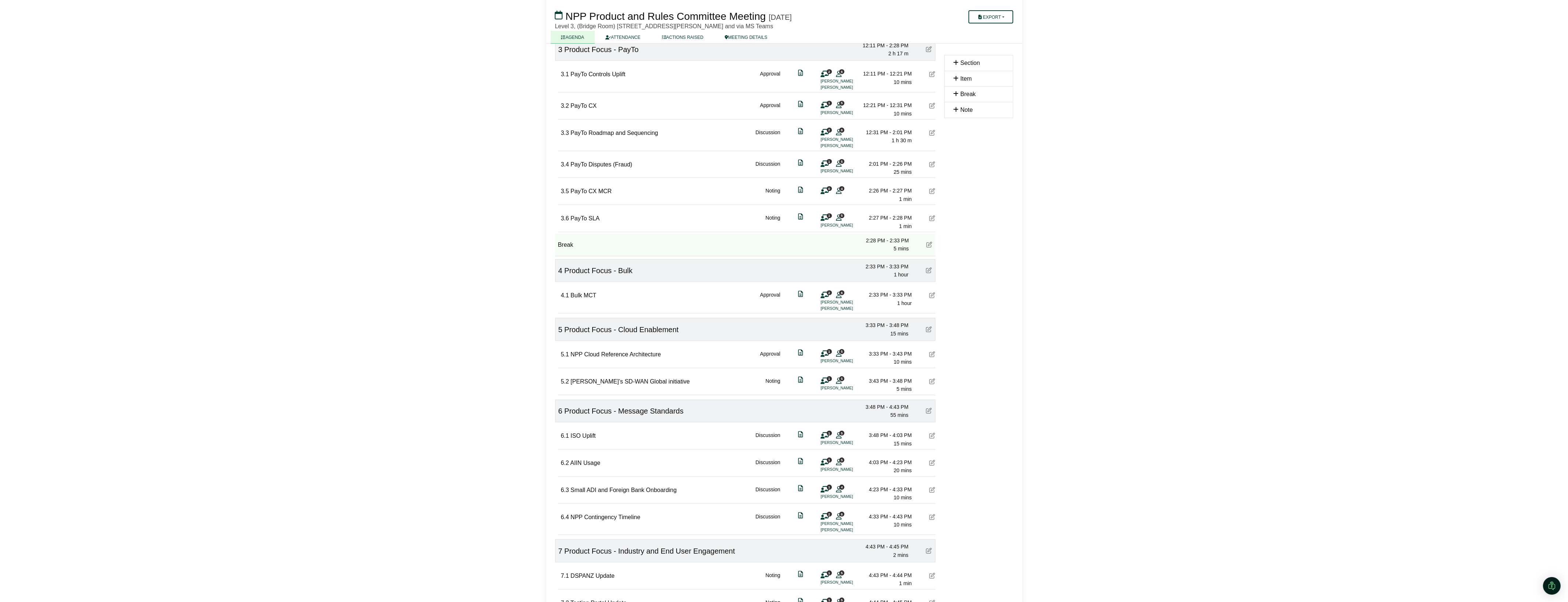
scroll to position [413, 0]
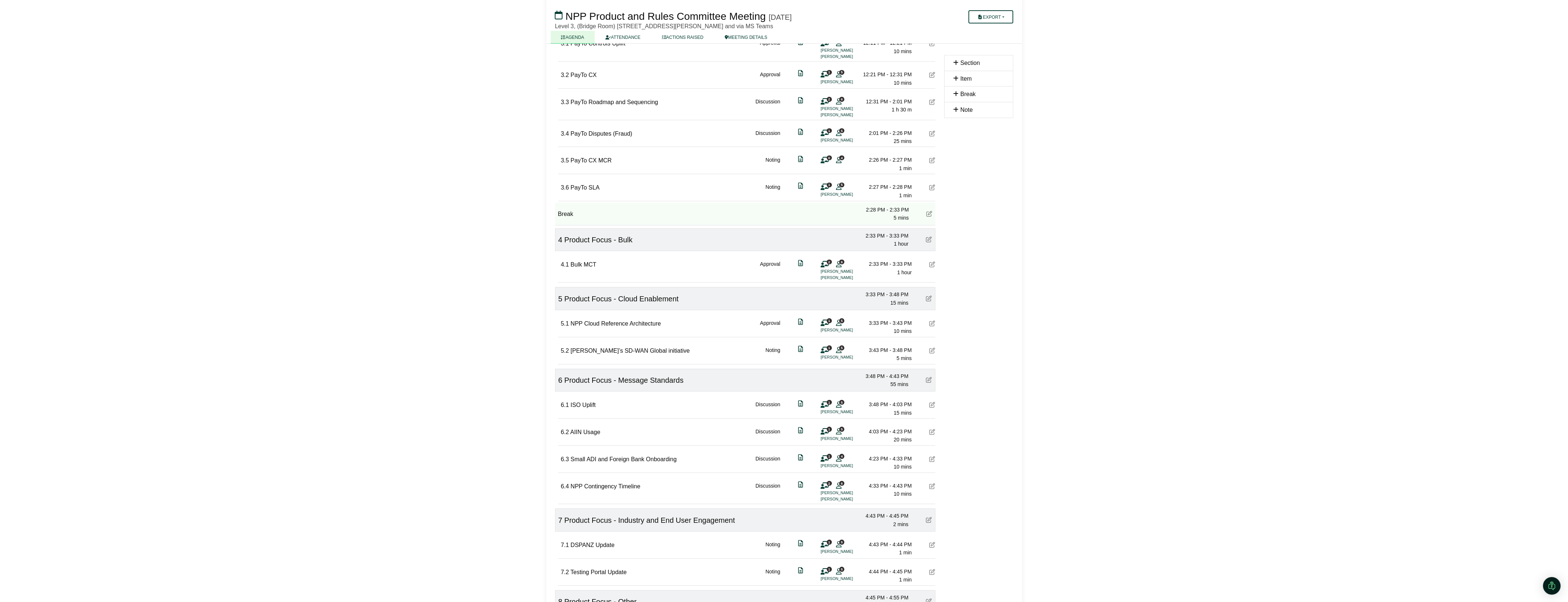
click at [736, 212] on div "Break 2:28 PM - 2:33 PM 5 mins" at bounding box center [746, 214] width 380 height 23
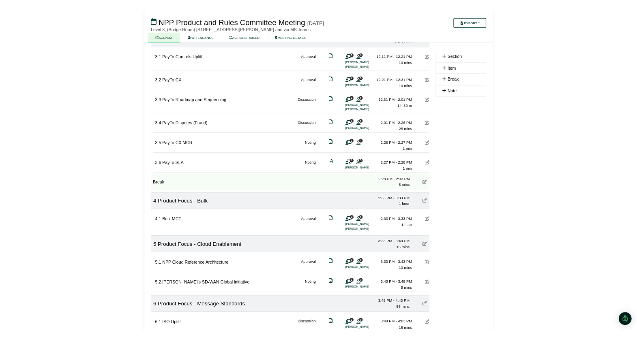
scroll to position [434, 0]
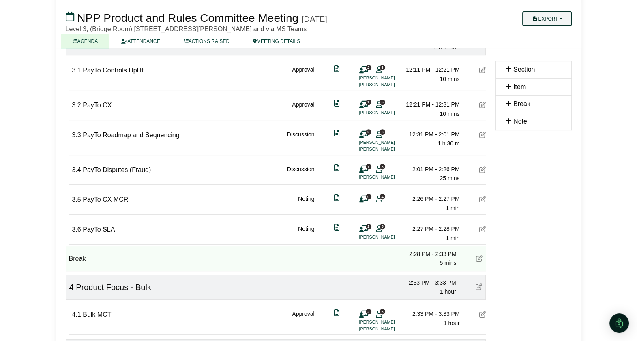
click at [542, 19] on button "Export" at bounding box center [546, 18] width 49 height 15
click at [545, 31] on link "Agenda" at bounding box center [557, 32] width 71 height 12
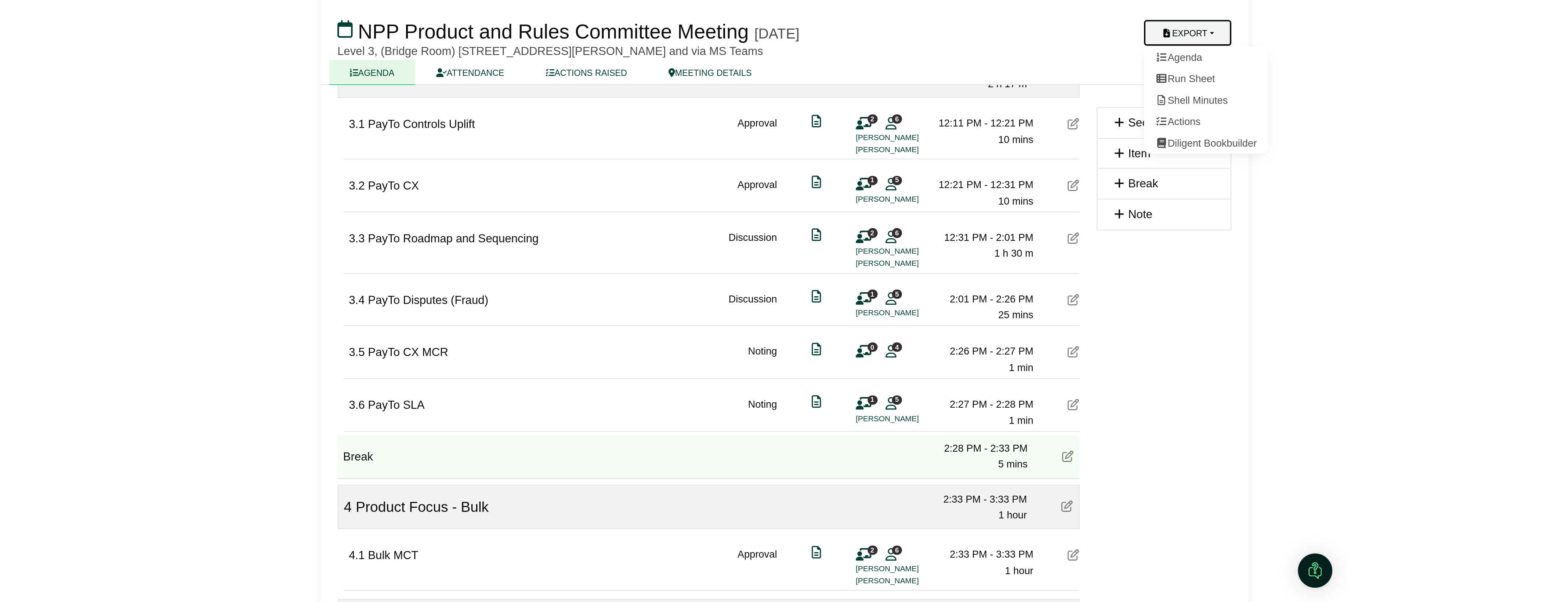
scroll to position [0, 0]
